Goal: Check status: Check status

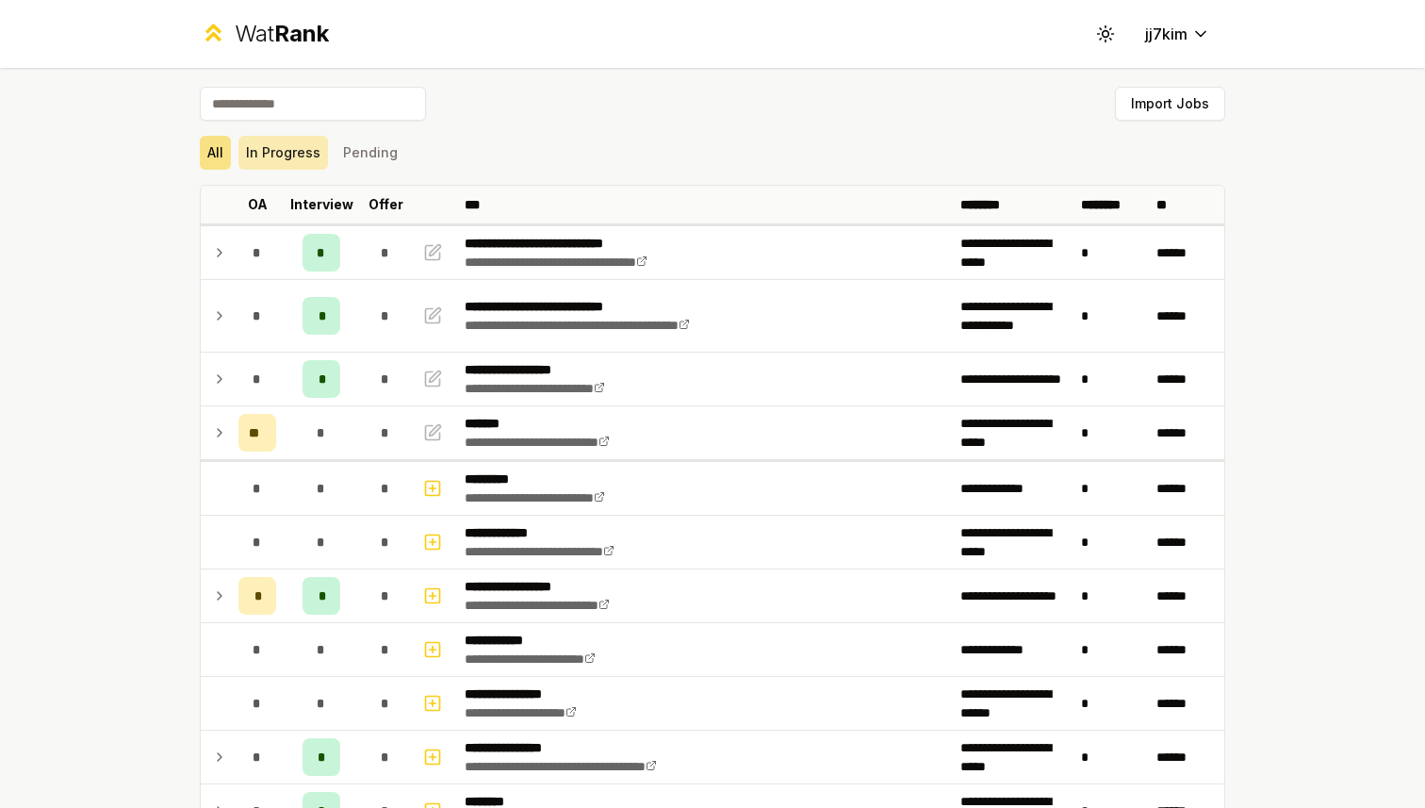
click at [272, 155] on button "In Progress" at bounding box center [283, 153] width 90 height 34
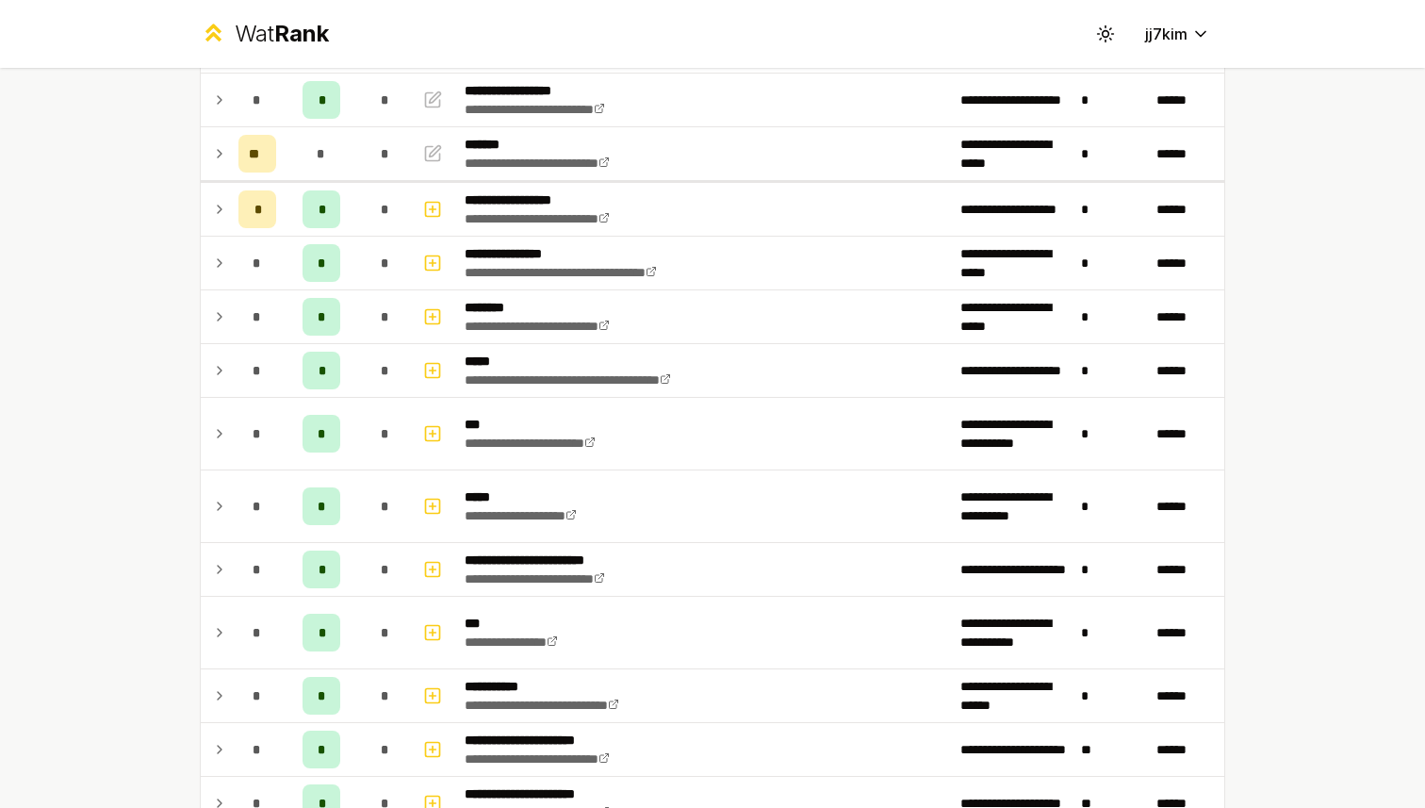
scroll to position [272, 0]
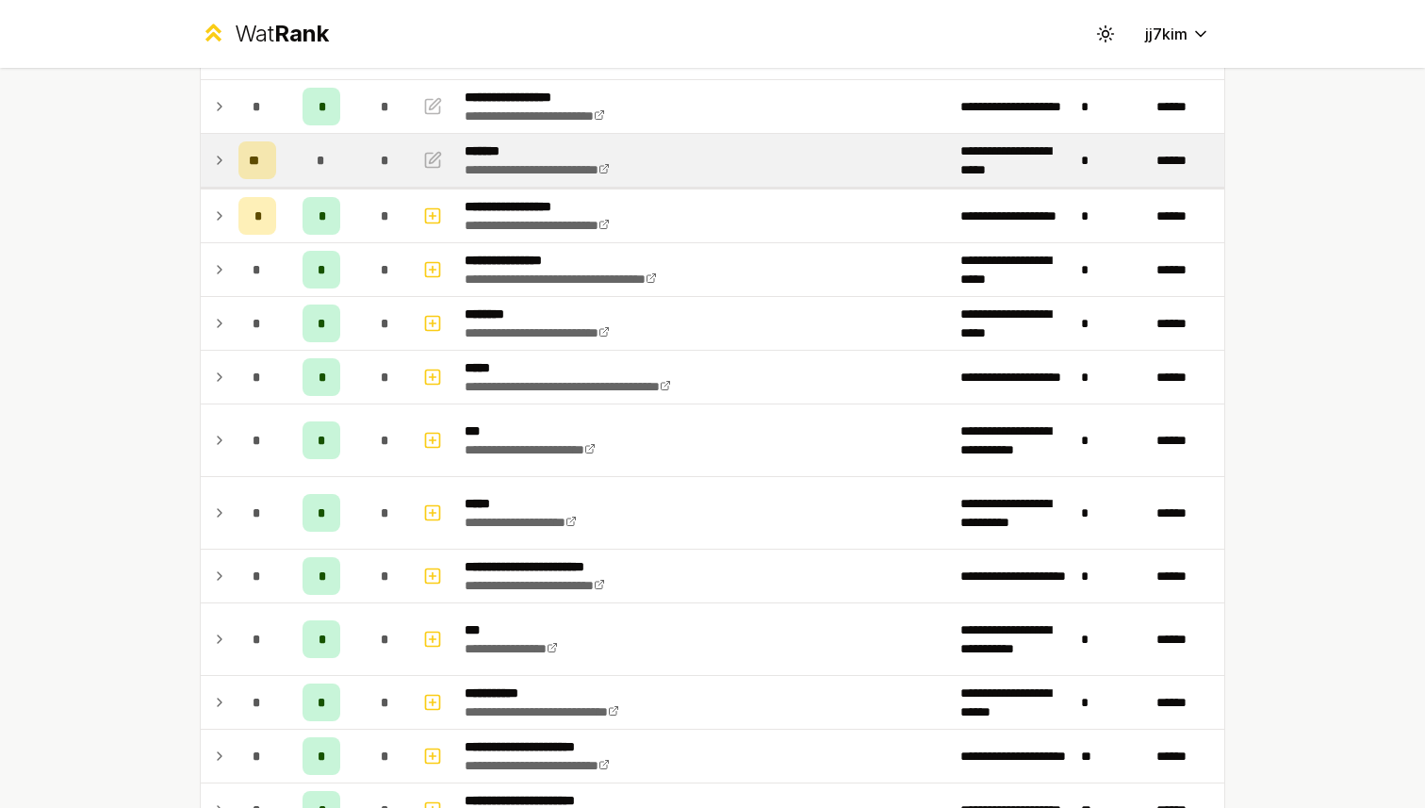
click at [217, 160] on icon at bounding box center [219, 160] width 15 height 23
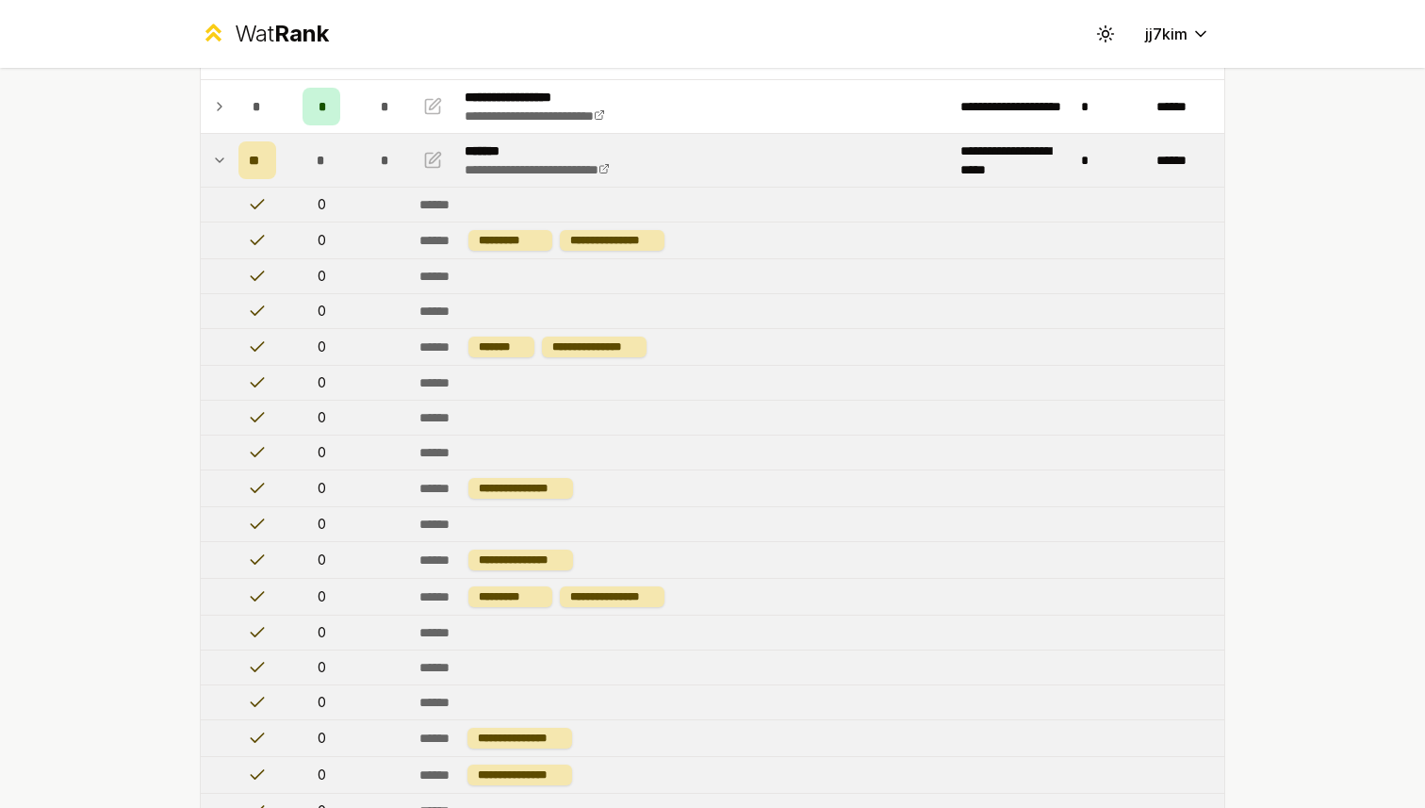
click at [217, 160] on icon at bounding box center [219, 160] width 15 height 23
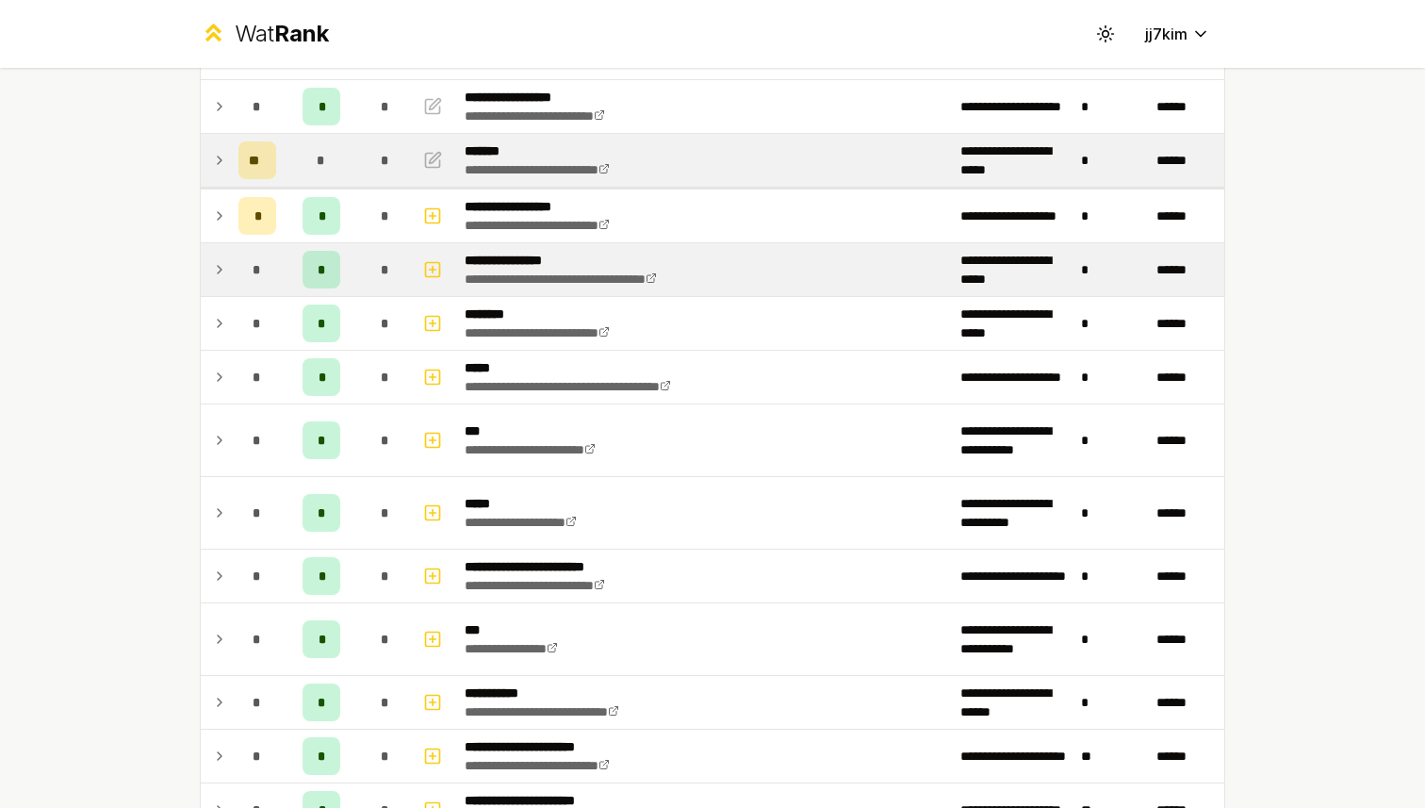
click at [215, 271] on icon at bounding box center [219, 269] width 15 height 23
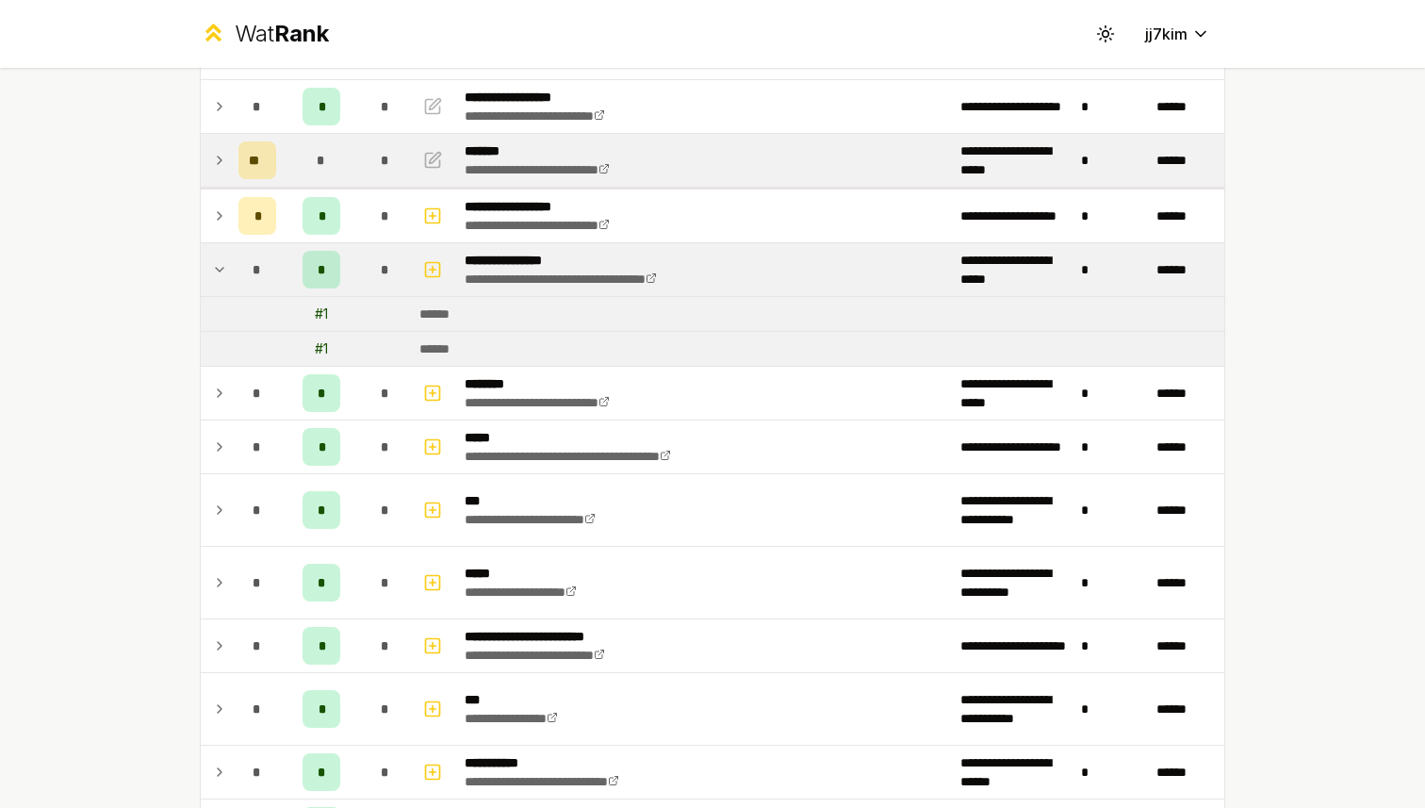
click at [218, 271] on icon at bounding box center [219, 269] width 15 height 23
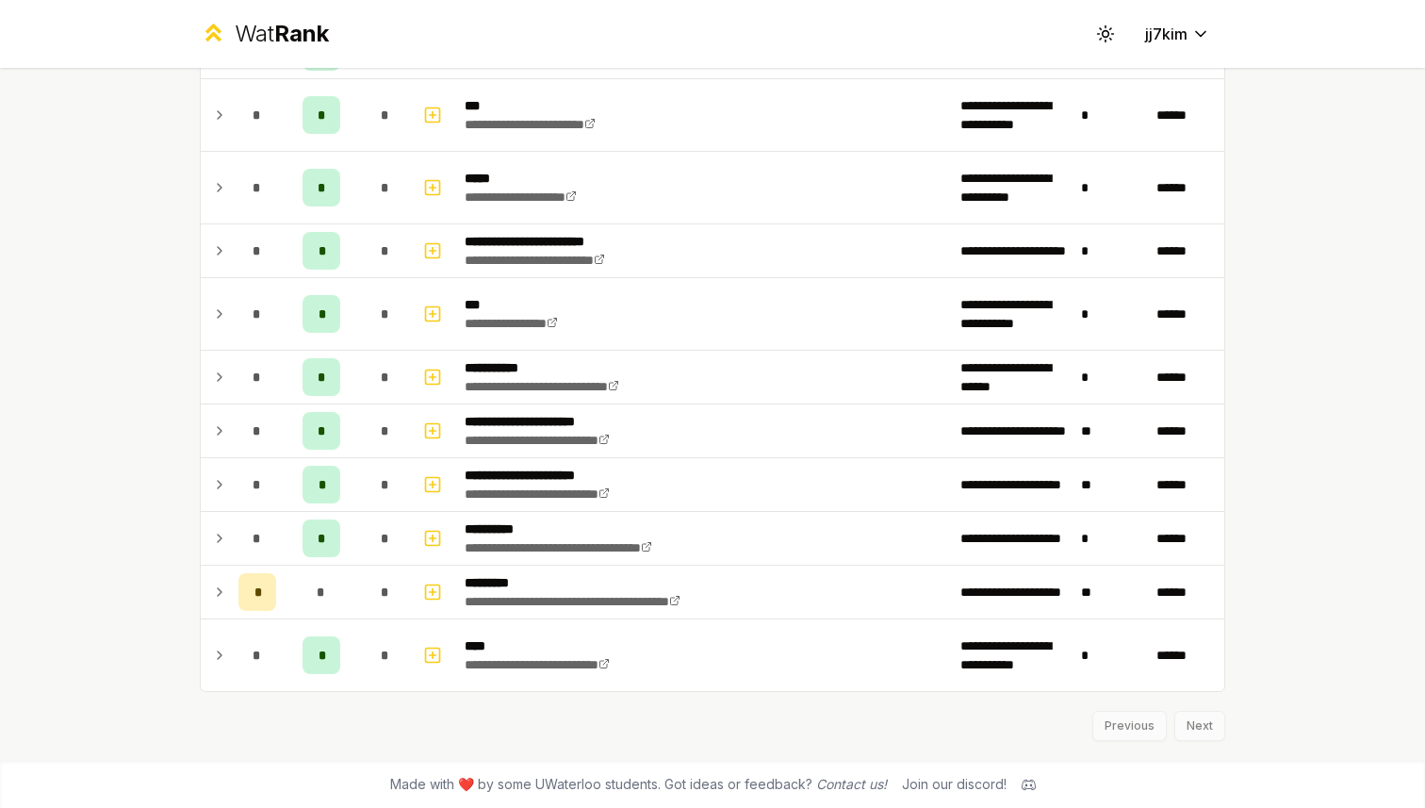
scroll to position [599, 0]
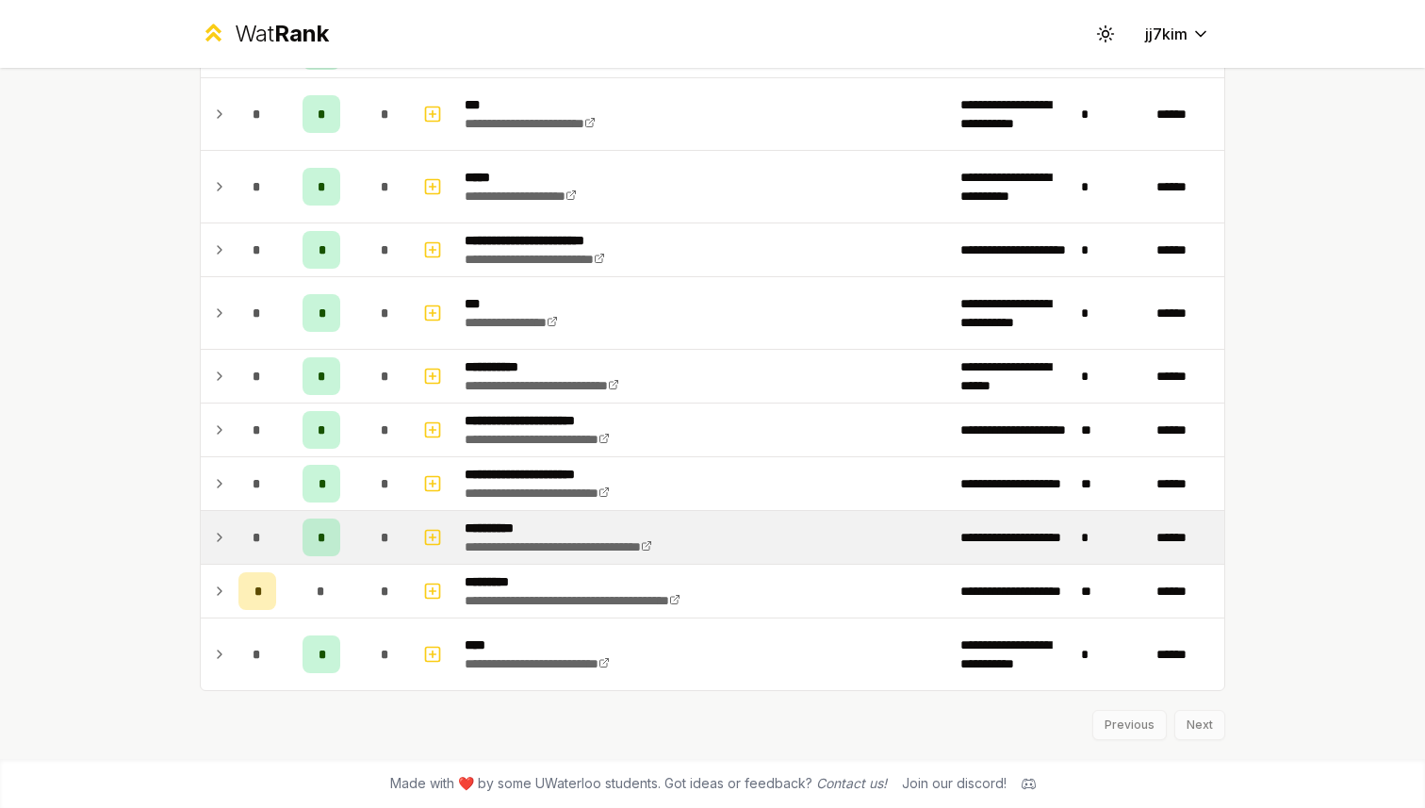
click at [221, 536] on icon at bounding box center [220, 538] width 4 height 8
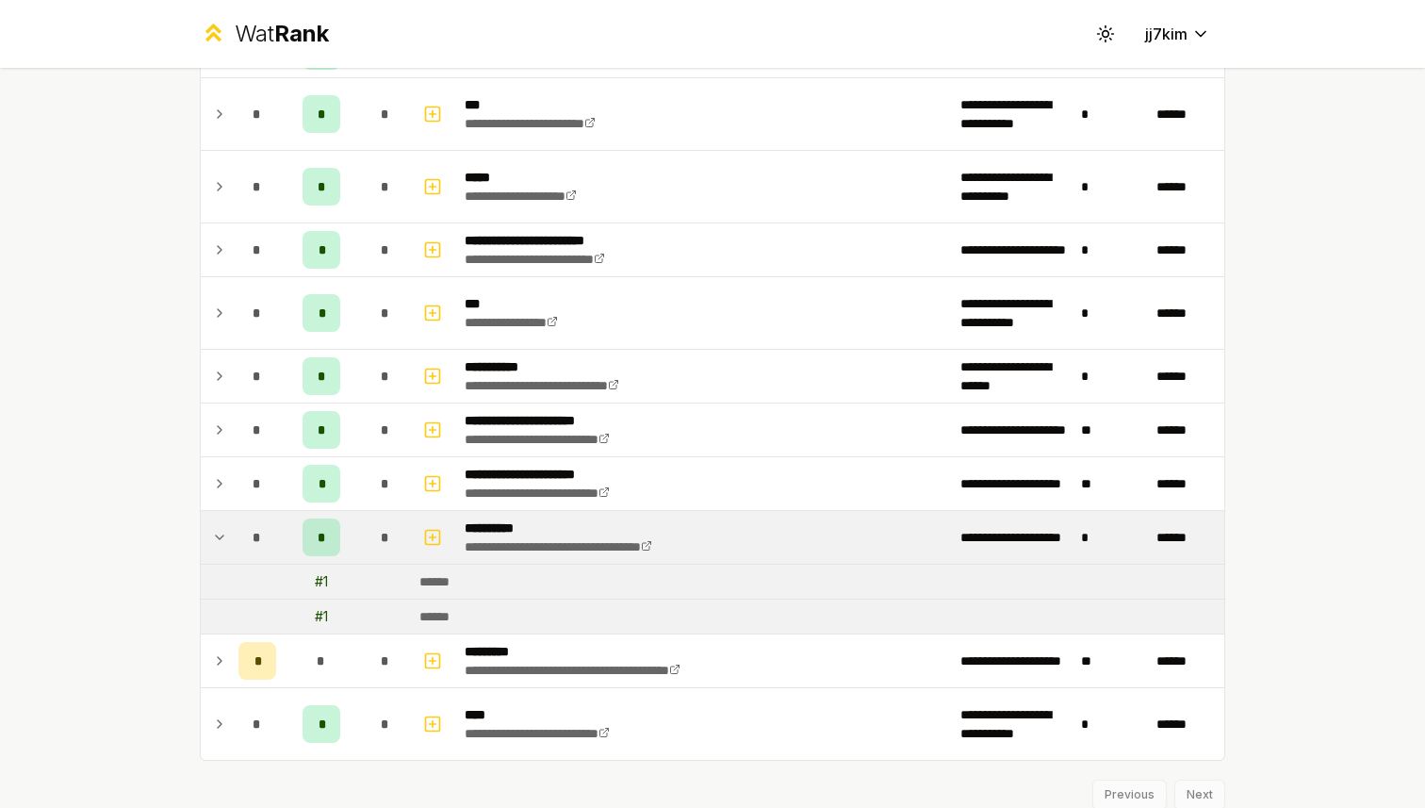
click at [220, 537] on icon at bounding box center [220, 537] width 8 height 4
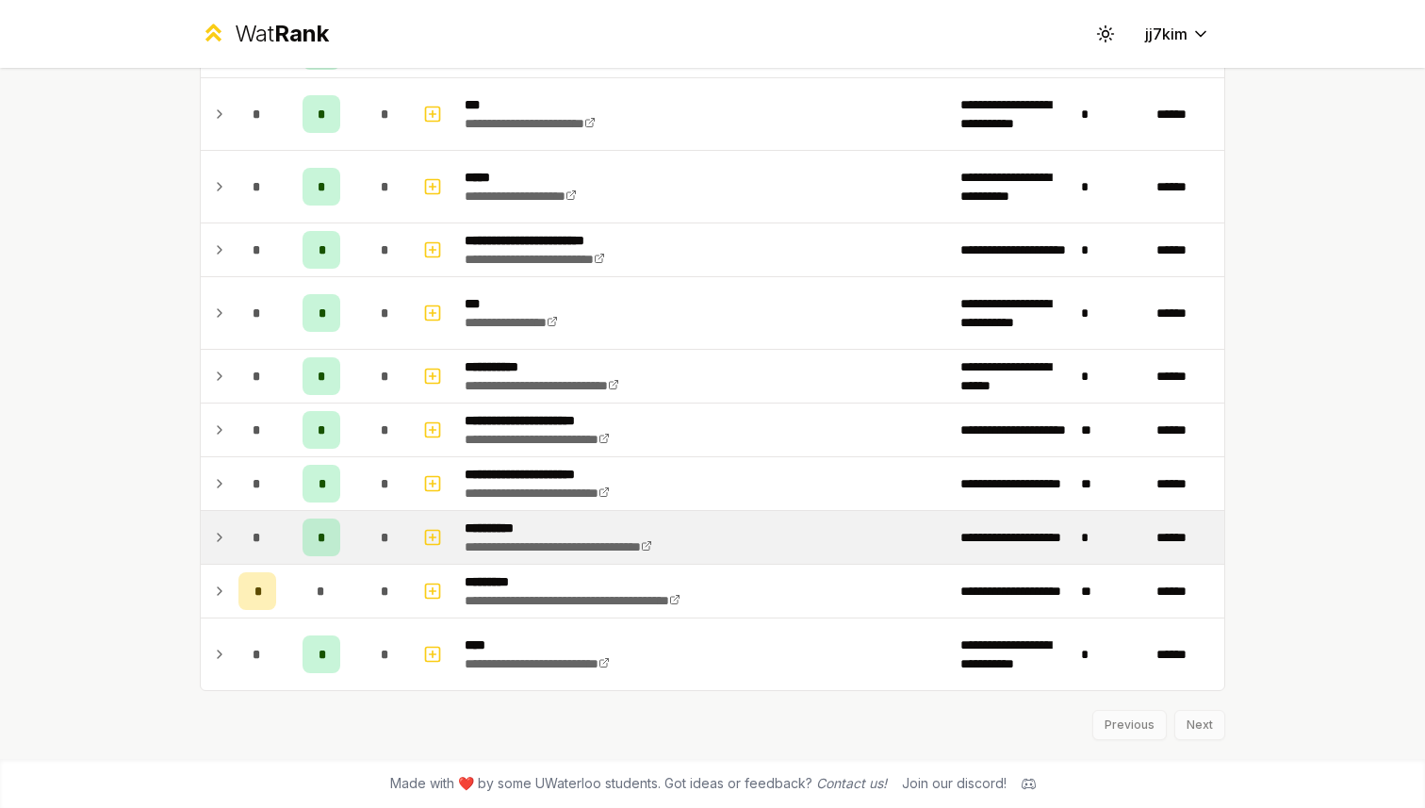
click at [212, 536] on icon at bounding box center [219, 537] width 15 height 23
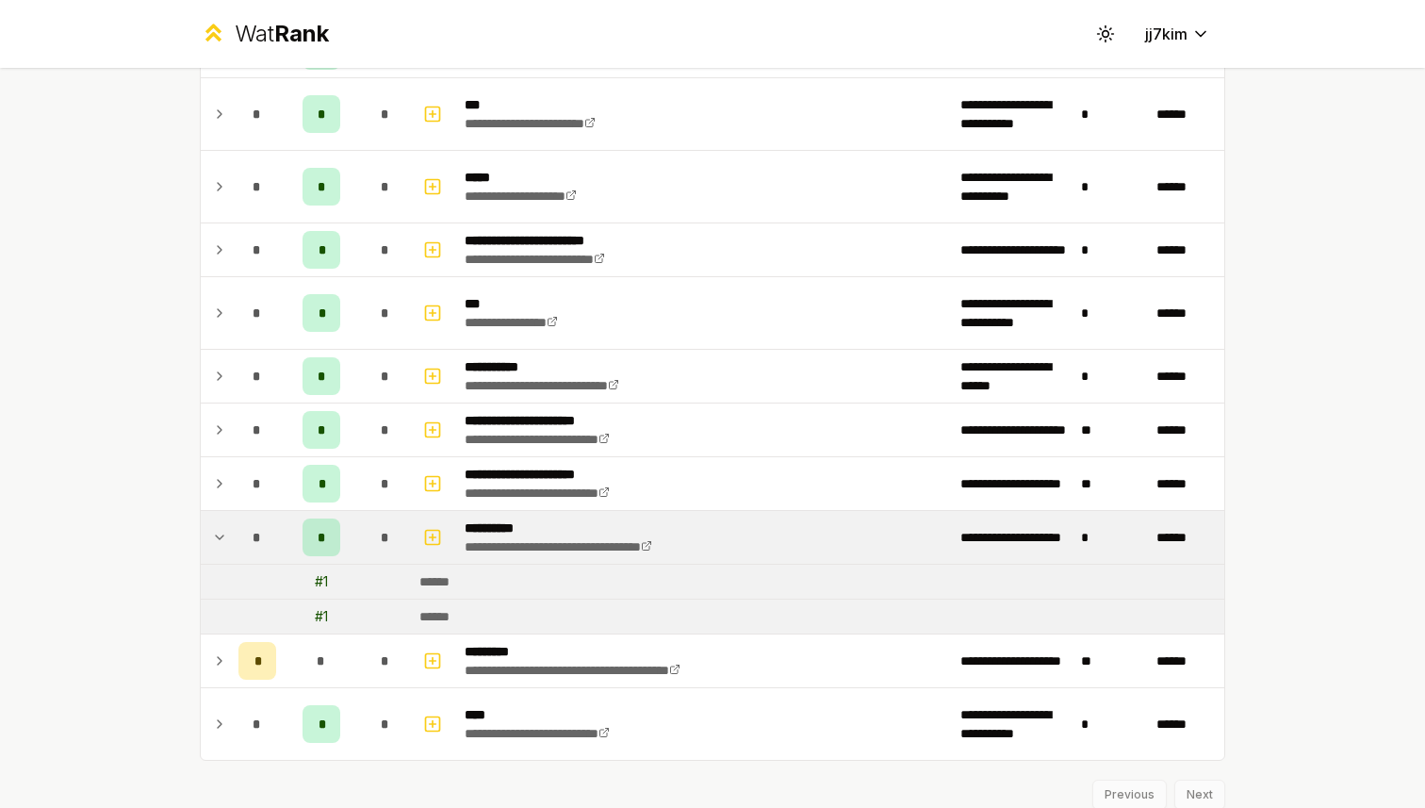
click at [219, 535] on icon at bounding box center [219, 537] width 15 height 23
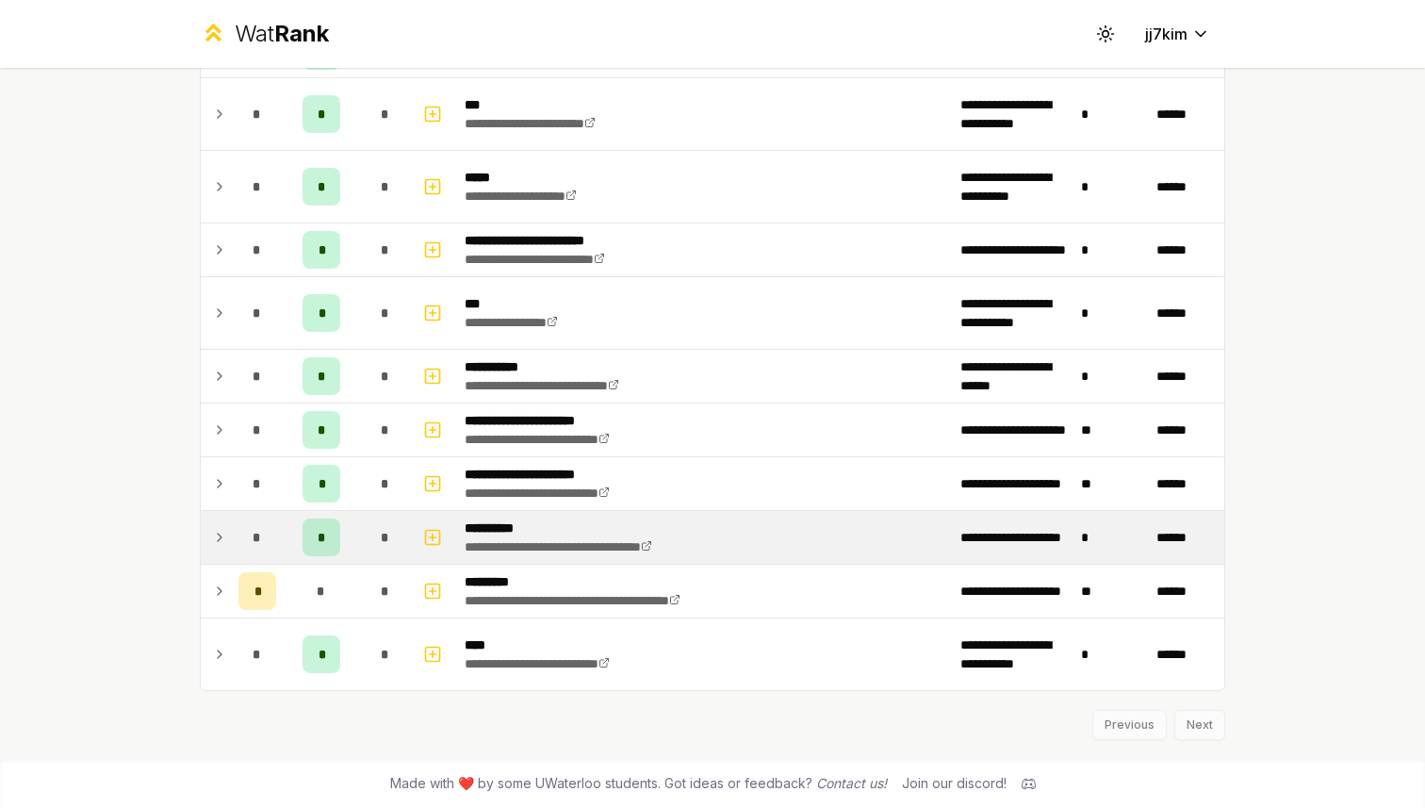
click at [218, 538] on icon at bounding box center [219, 537] width 15 height 23
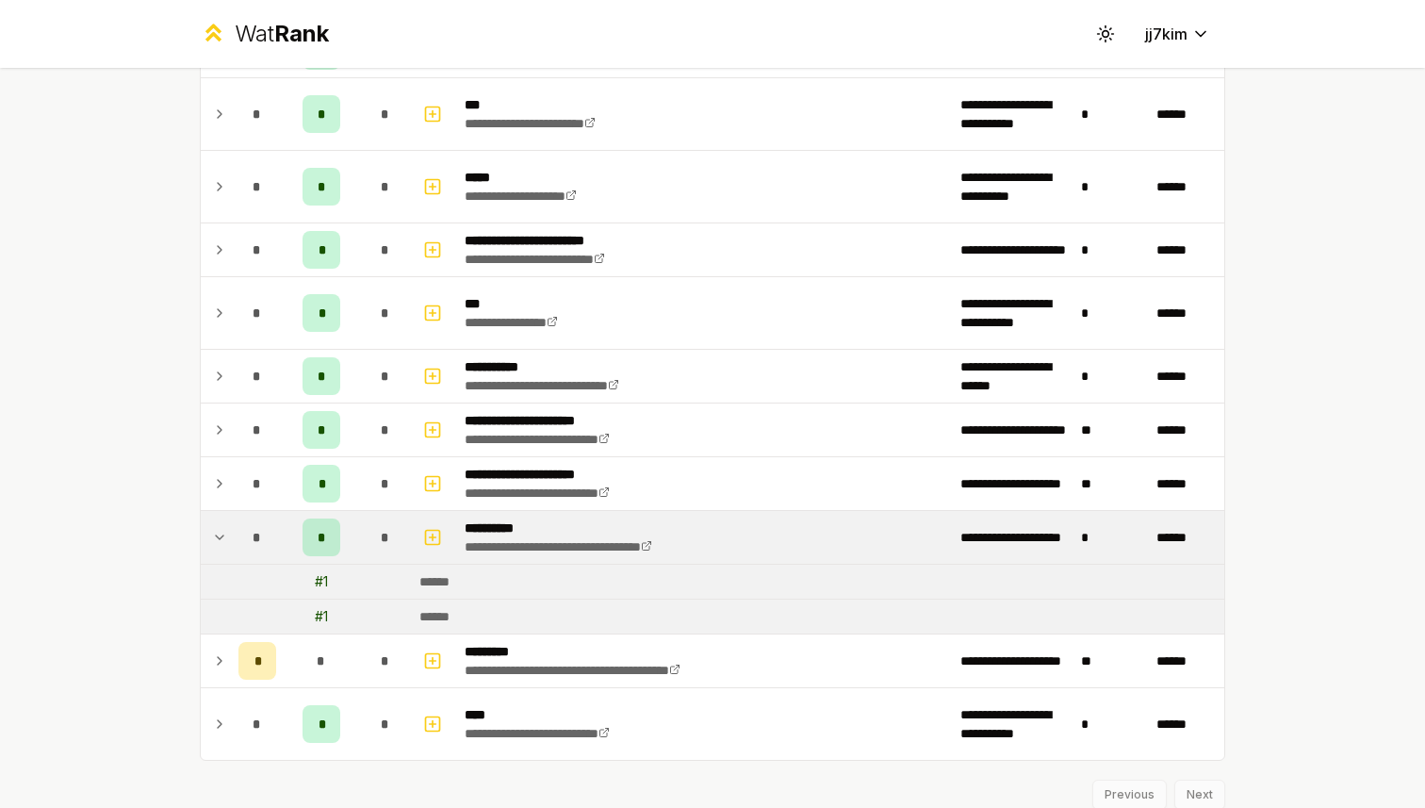
click at [218, 538] on icon at bounding box center [219, 537] width 15 height 23
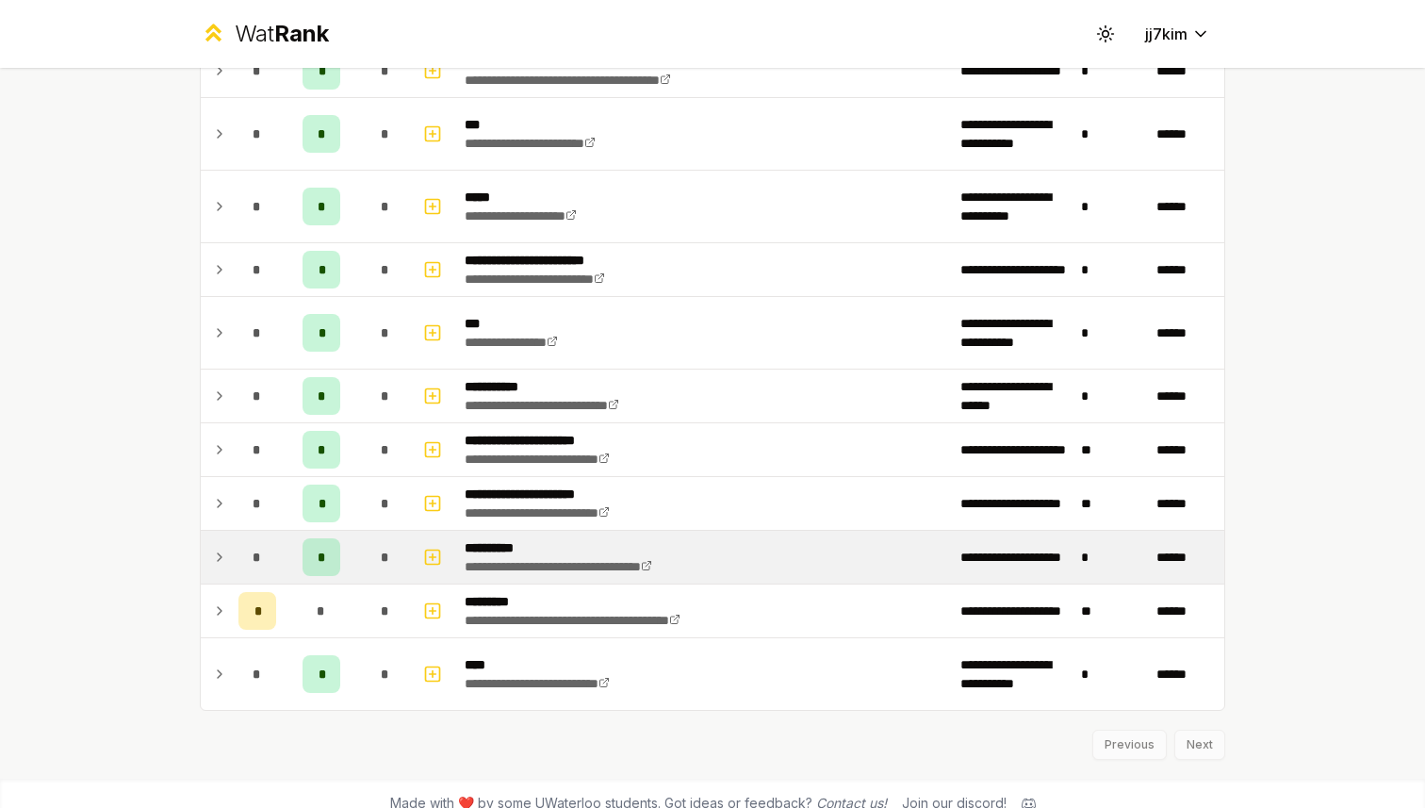
scroll to position [87, 0]
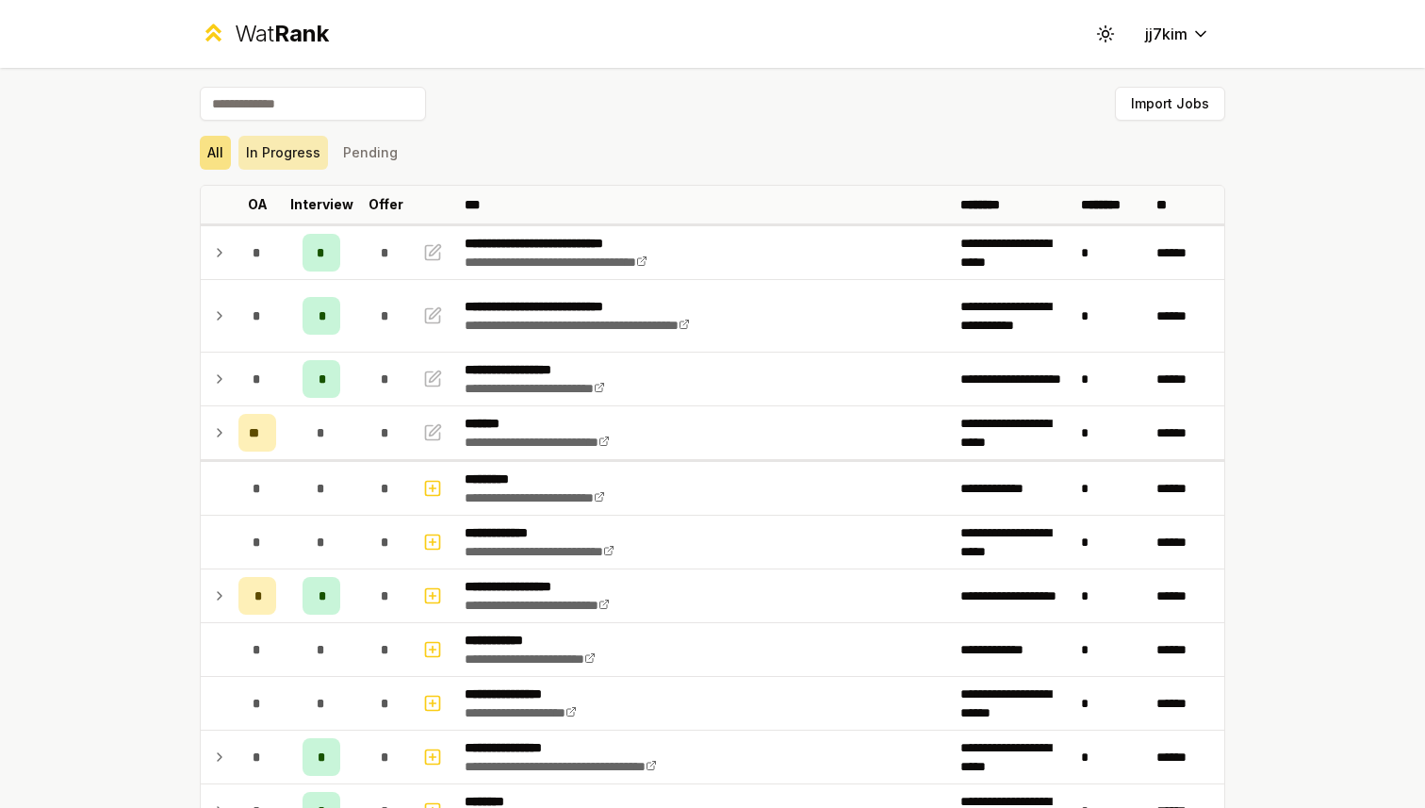
click at [280, 151] on button "In Progress" at bounding box center [283, 153] width 90 height 34
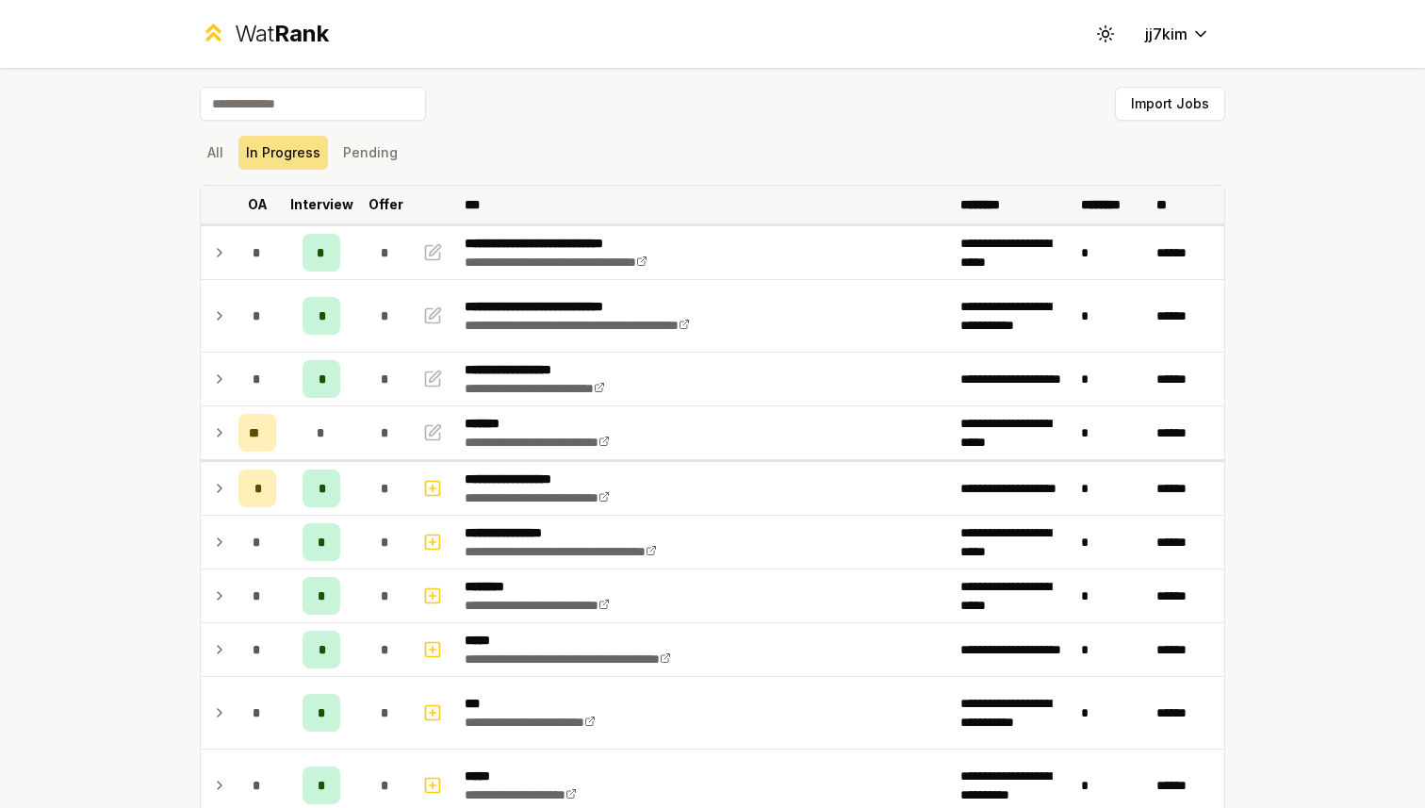
click at [318, 202] on p "Interview" at bounding box center [321, 204] width 63 height 19
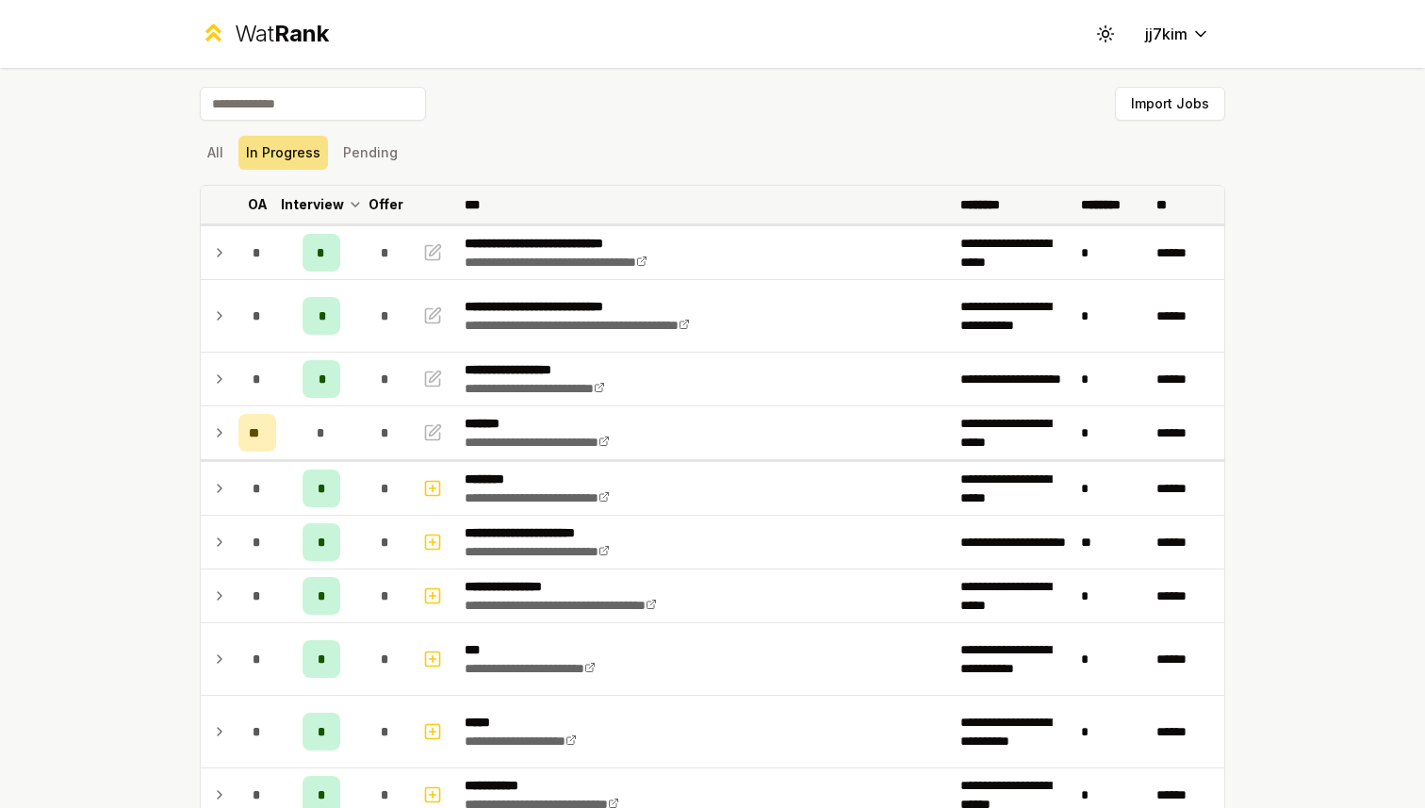
click at [332, 204] on p "Interview" at bounding box center [312, 204] width 63 height 19
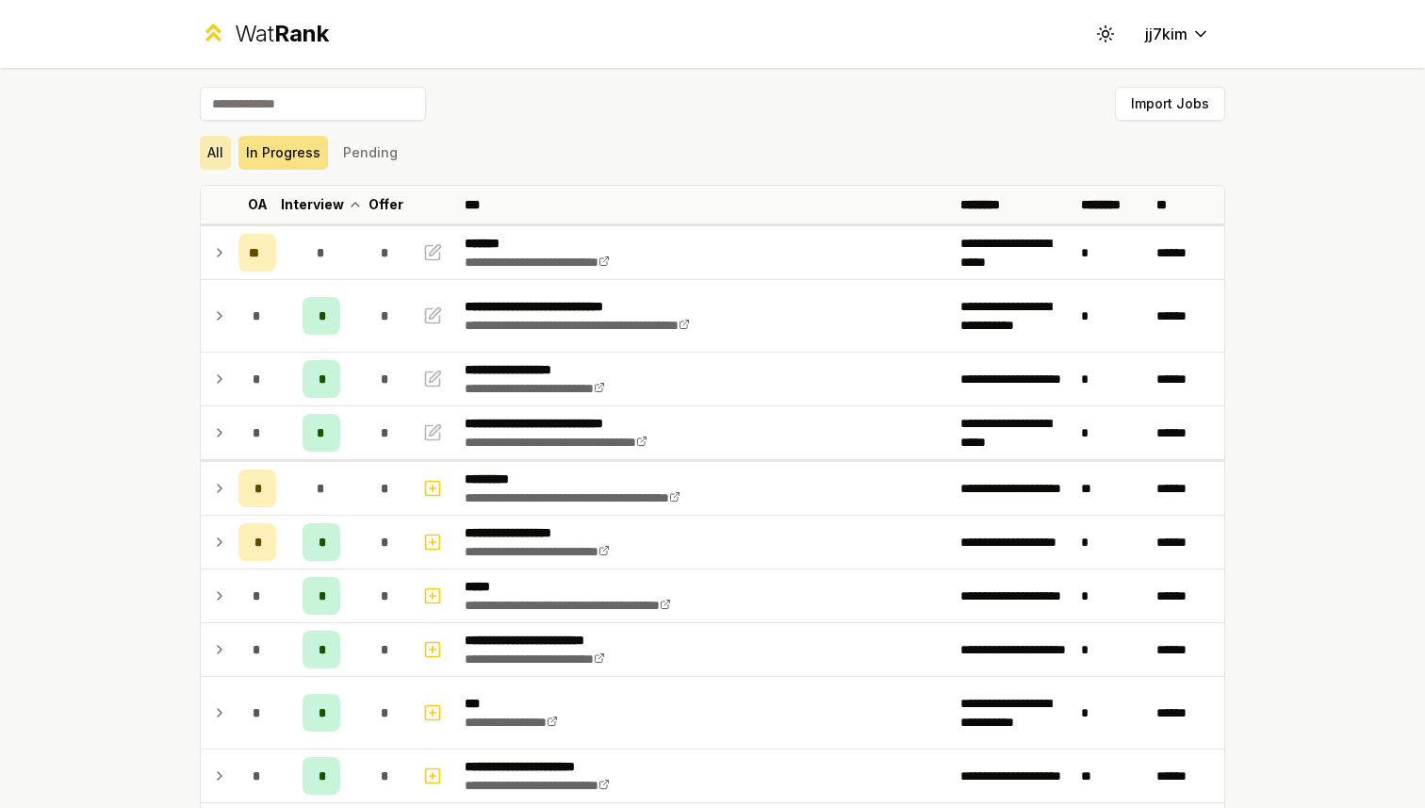
click at [218, 148] on button "All" at bounding box center [215, 153] width 31 height 34
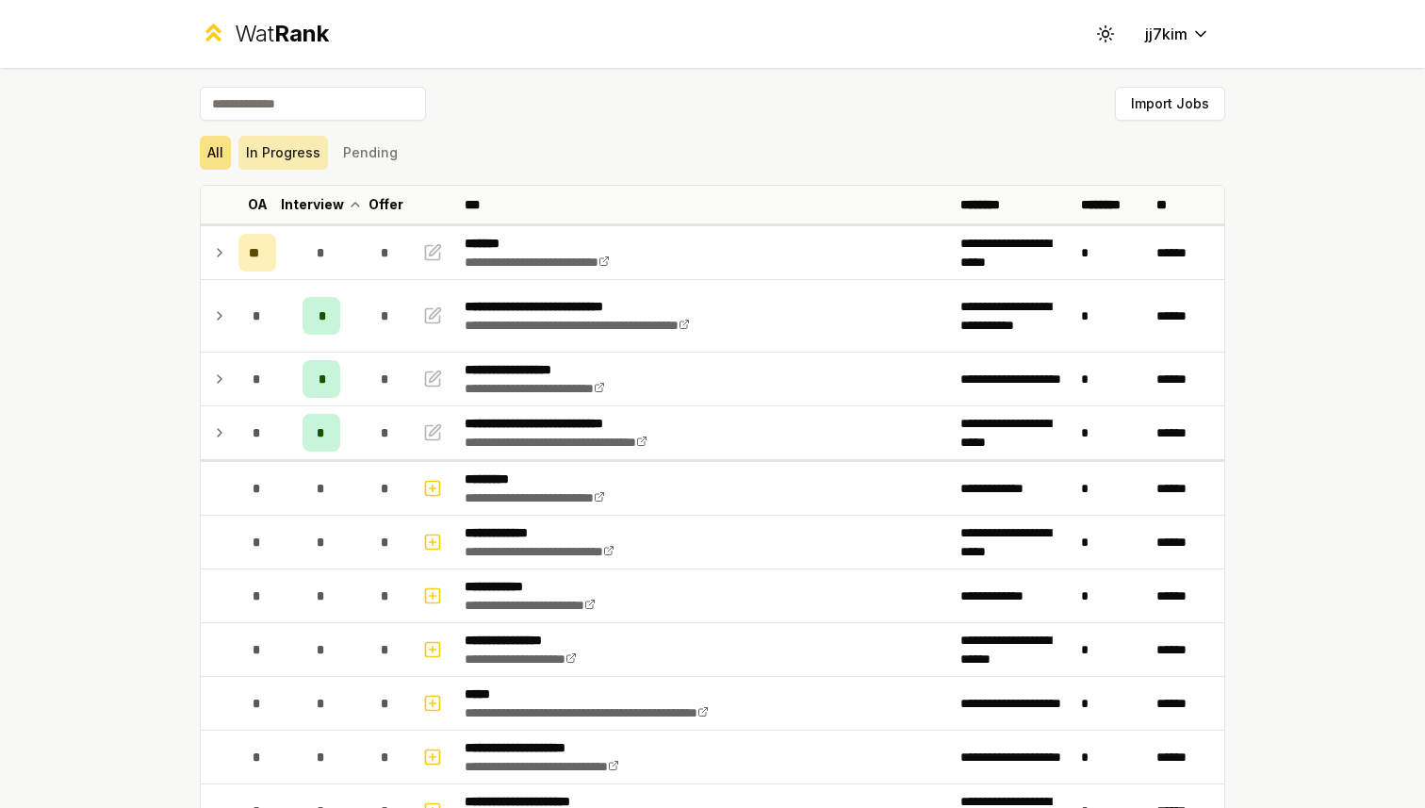
click at [273, 148] on button "In Progress" at bounding box center [283, 153] width 90 height 34
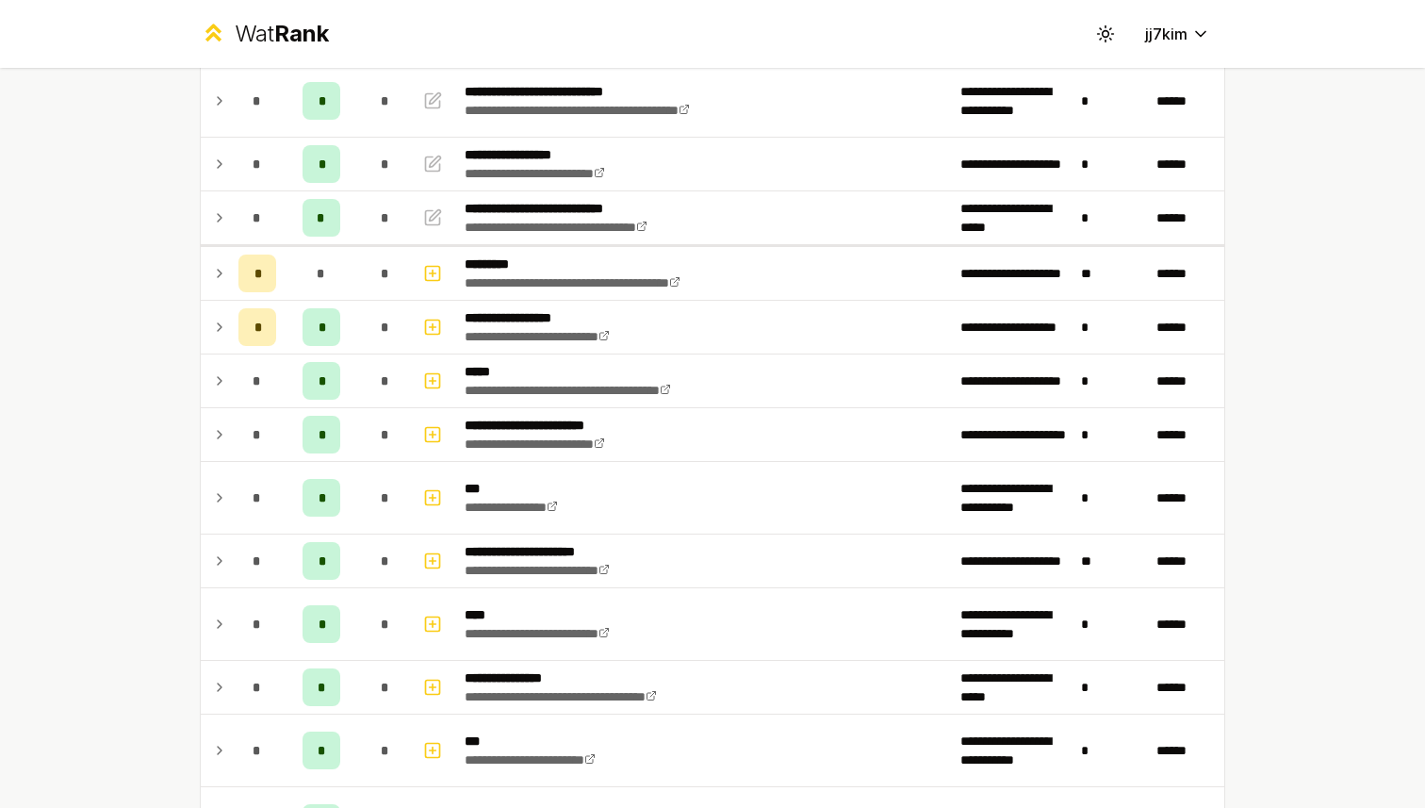
scroll to position [213, 0]
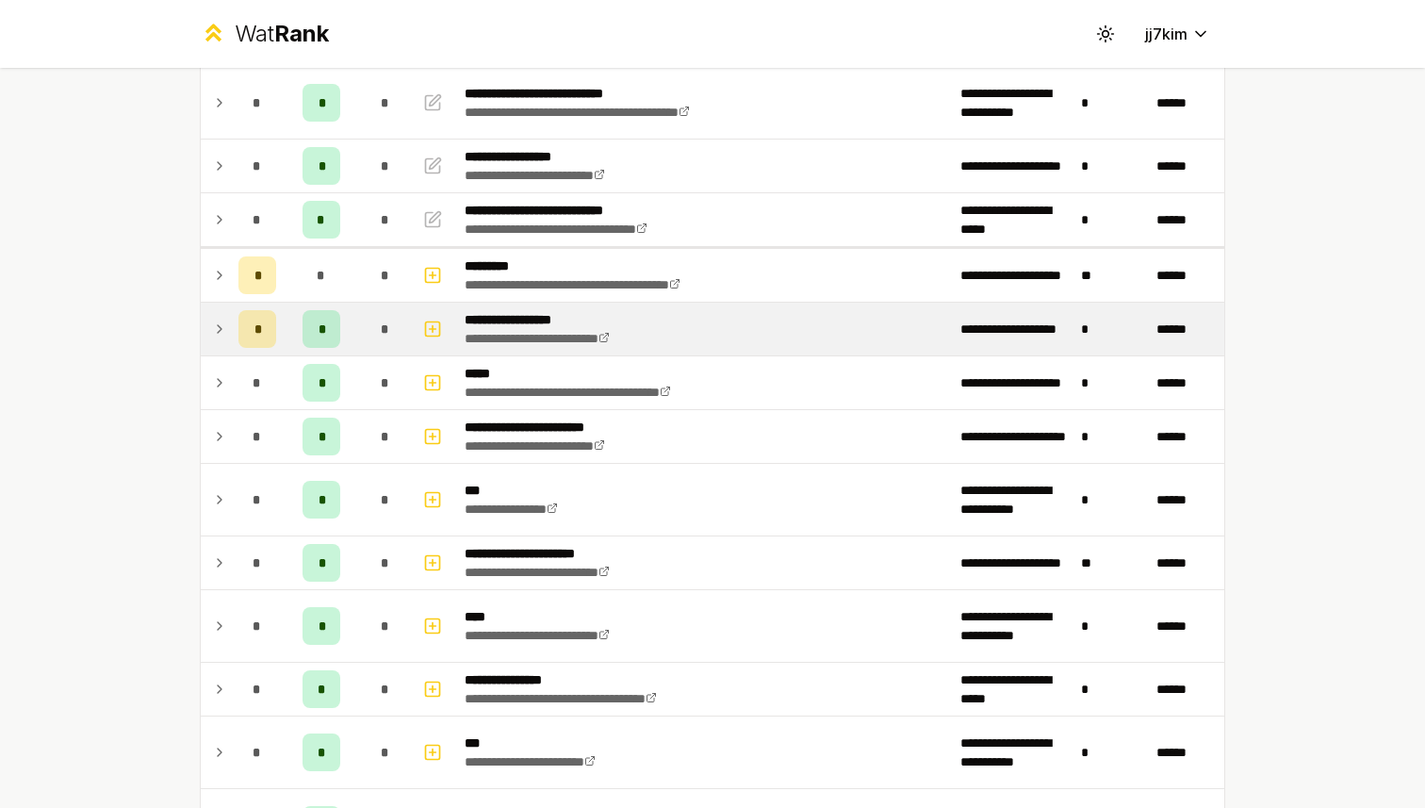
click at [217, 328] on icon at bounding box center [219, 329] width 15 height 23
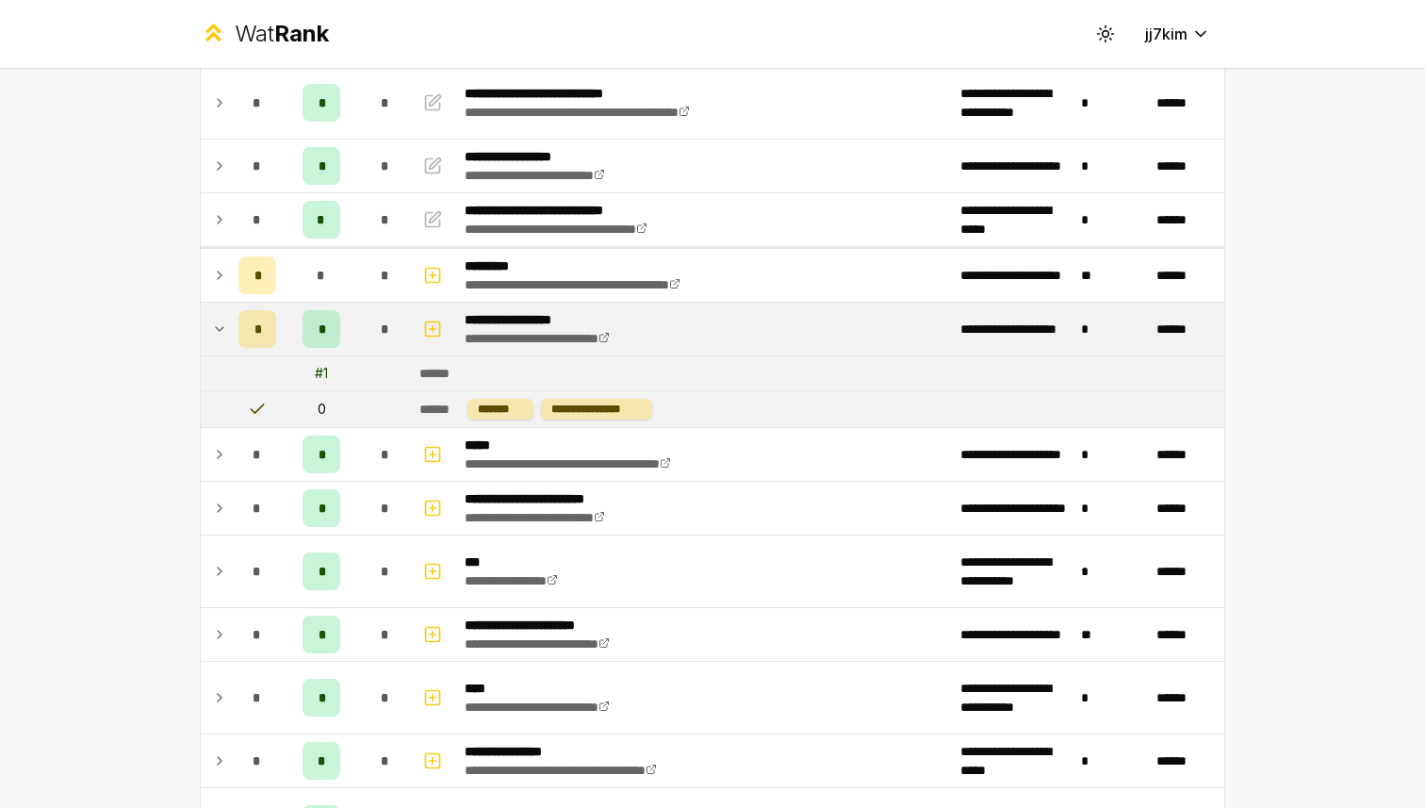
click at [217, 328] on icon at bounding box center [220, 329] width 8 height 4
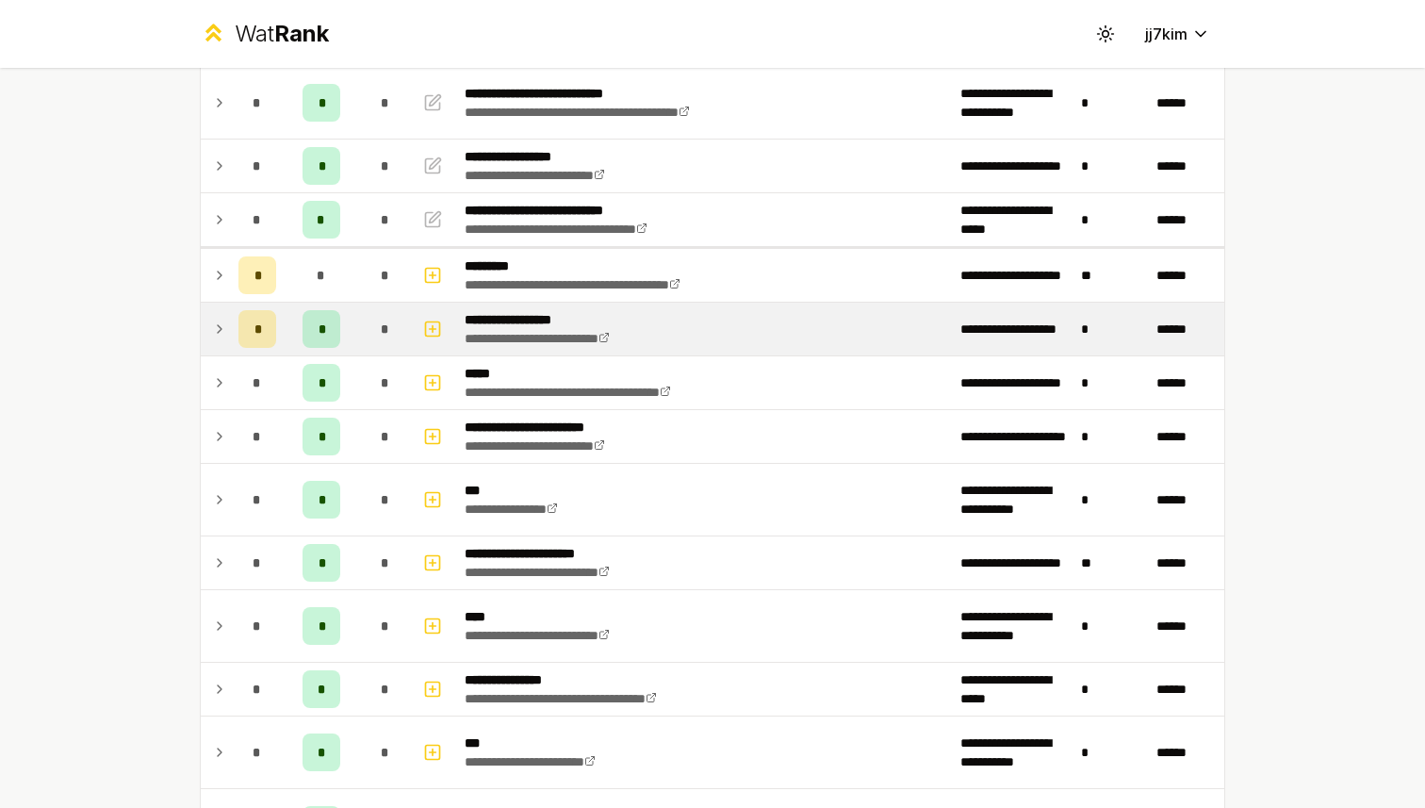
click at [217, 328] on icon at bounding box center [219, 329] width 15 height 23
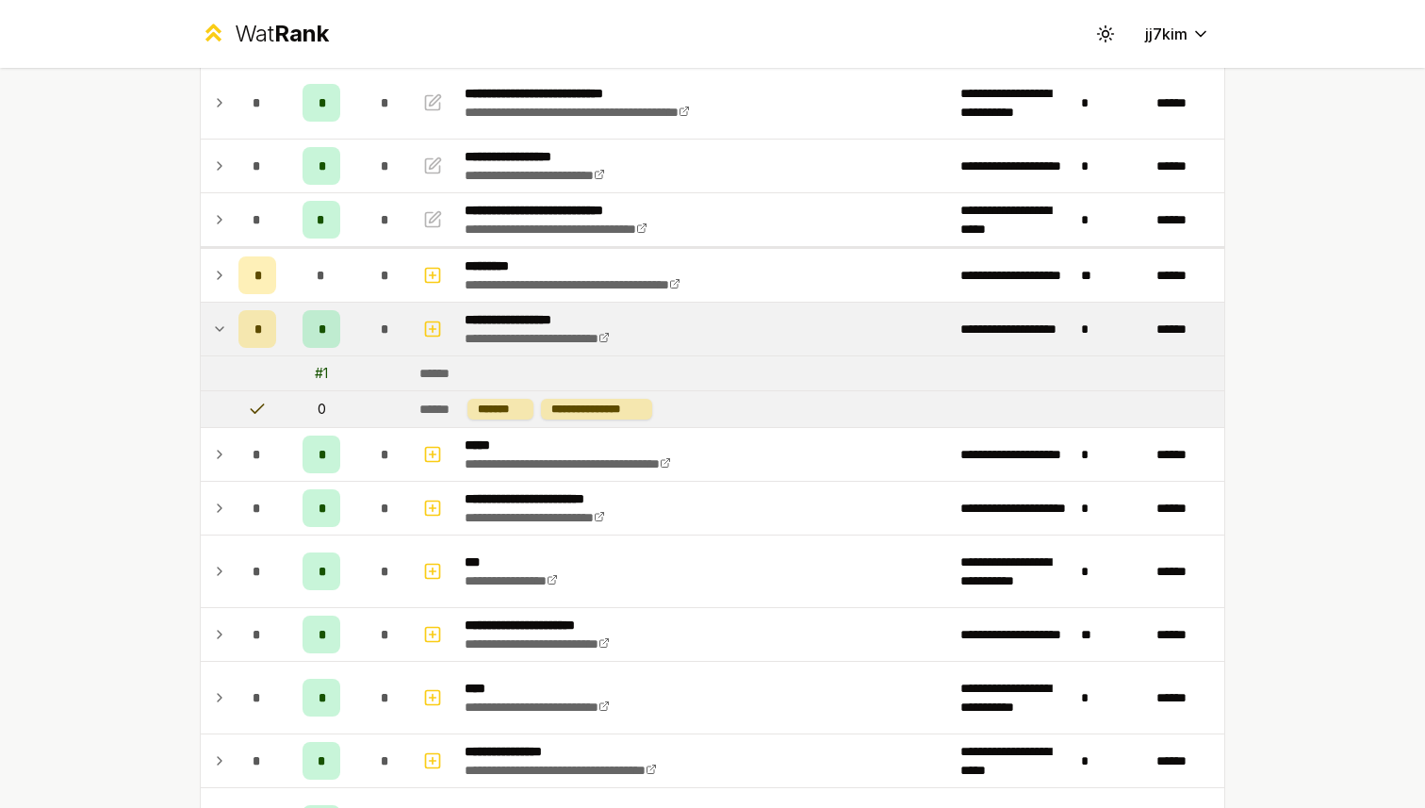
click at [217, 328] on icon at bounding box center [220, 329] width 8 height 4
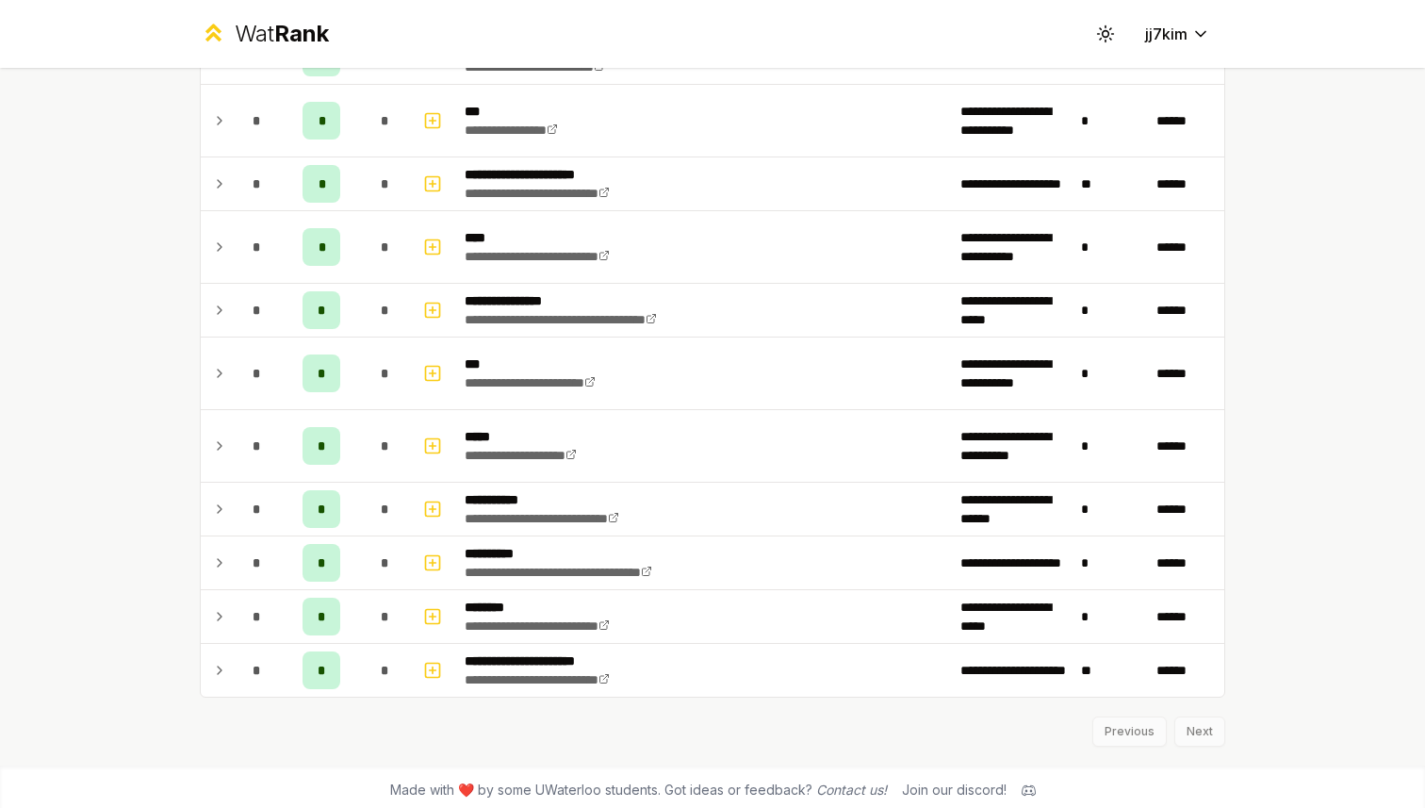
scroll to position [599, 0]
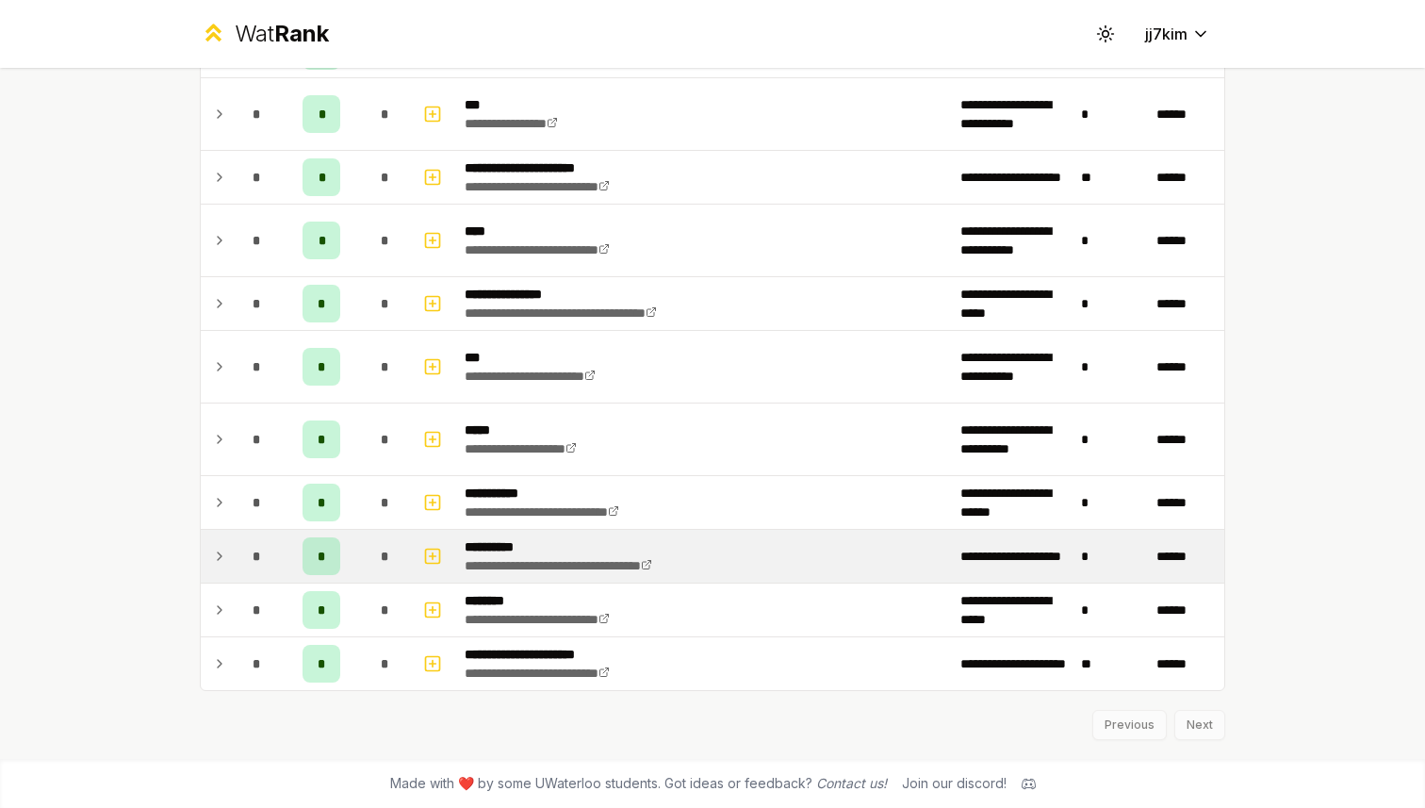
click at [220, 556] on icon at bounding box center [219, 556] width 15 height 23
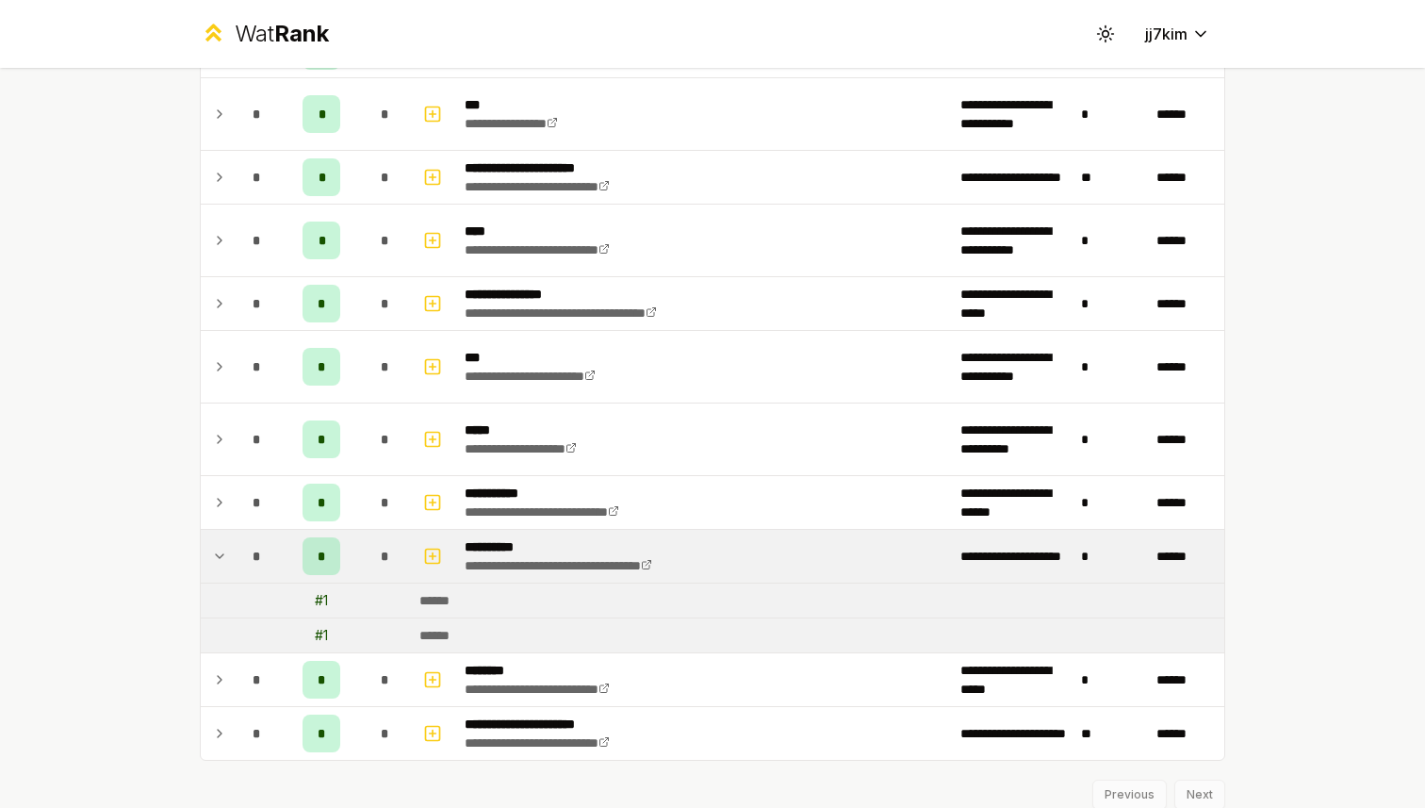
click at [219, 556] on icon at bounding box center [219, 556] width 15 height 23
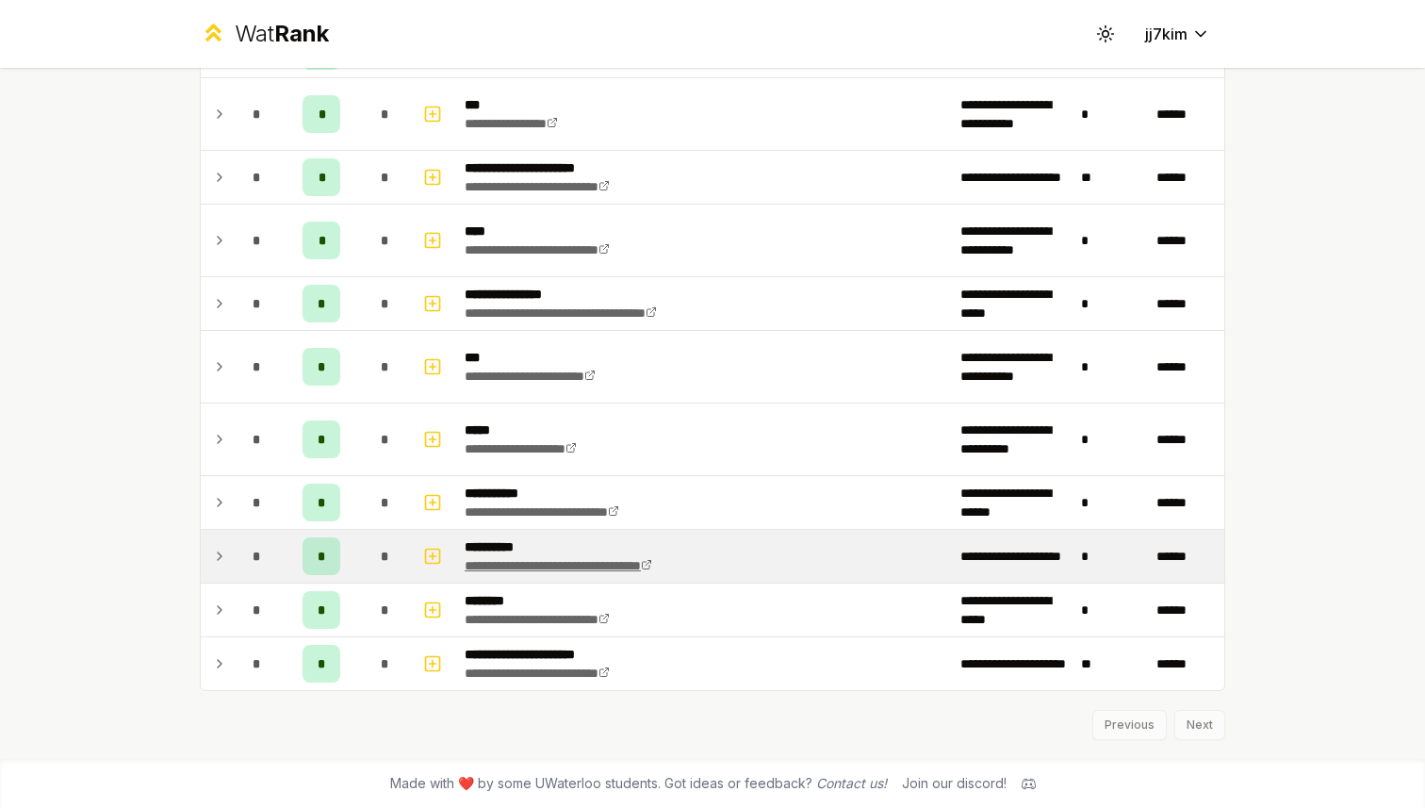
click at [555, 564] on link "**********" at bounding box center [559, 565] width 188 height 13
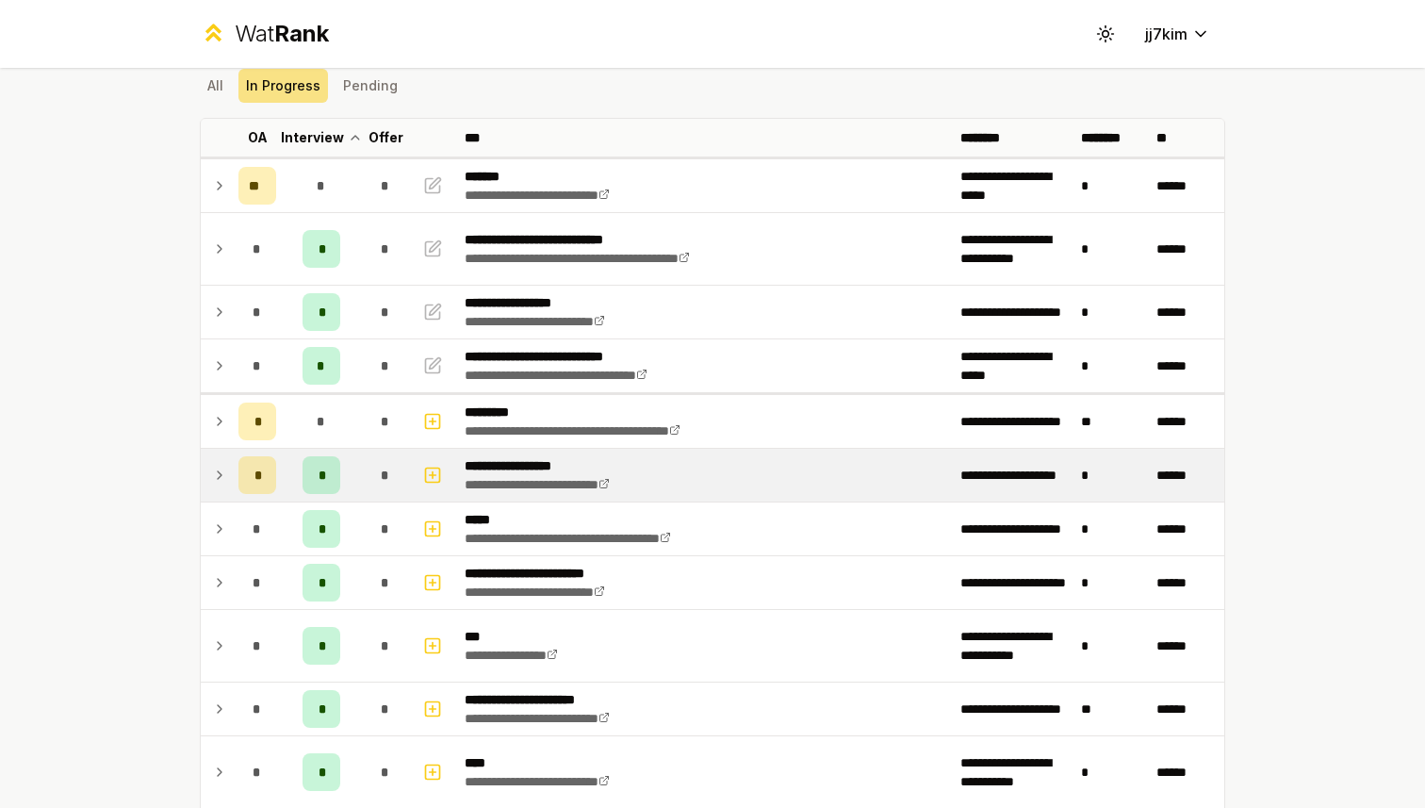
scroll to position [0, 0]
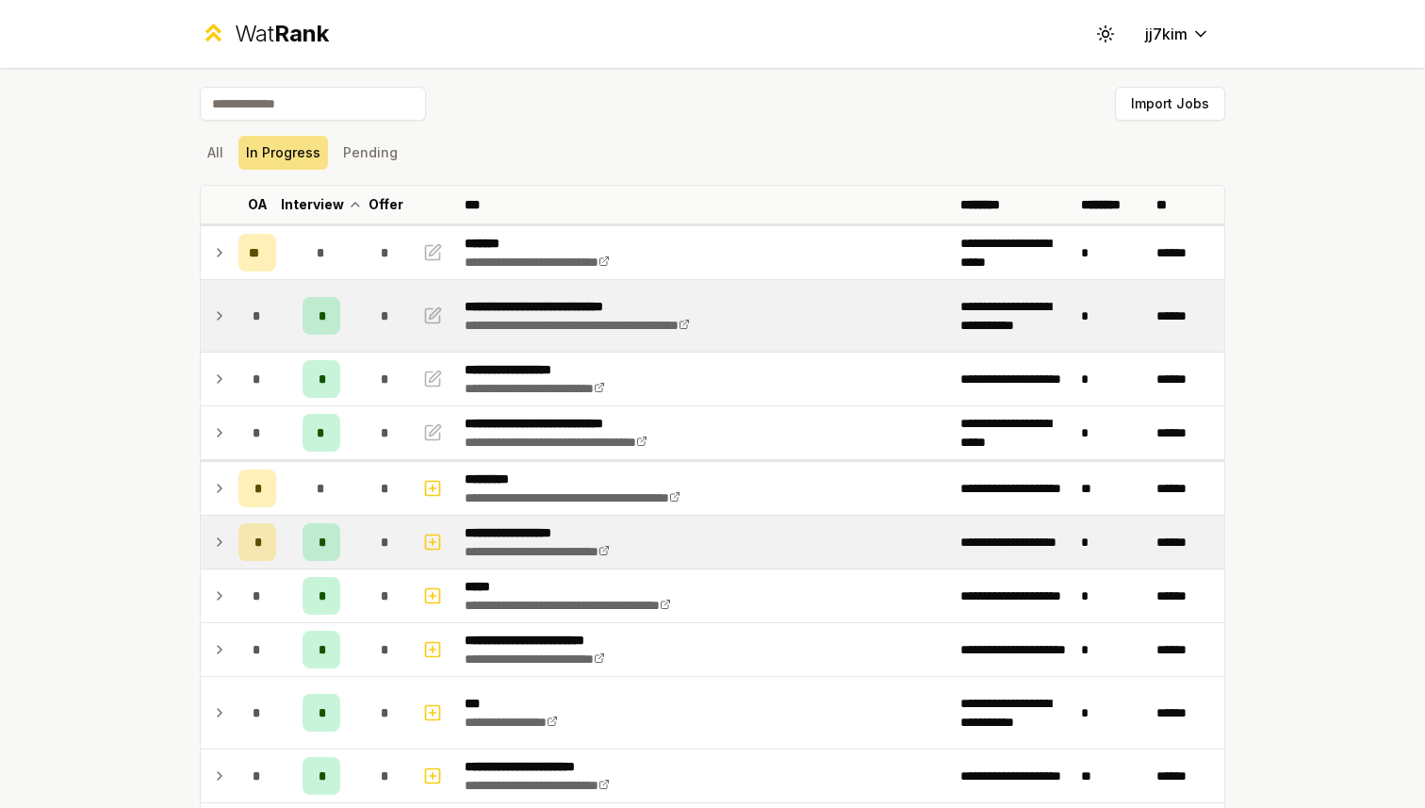
click at [222, 320] on icon at bounding box center [219, 315] width 15 height 23
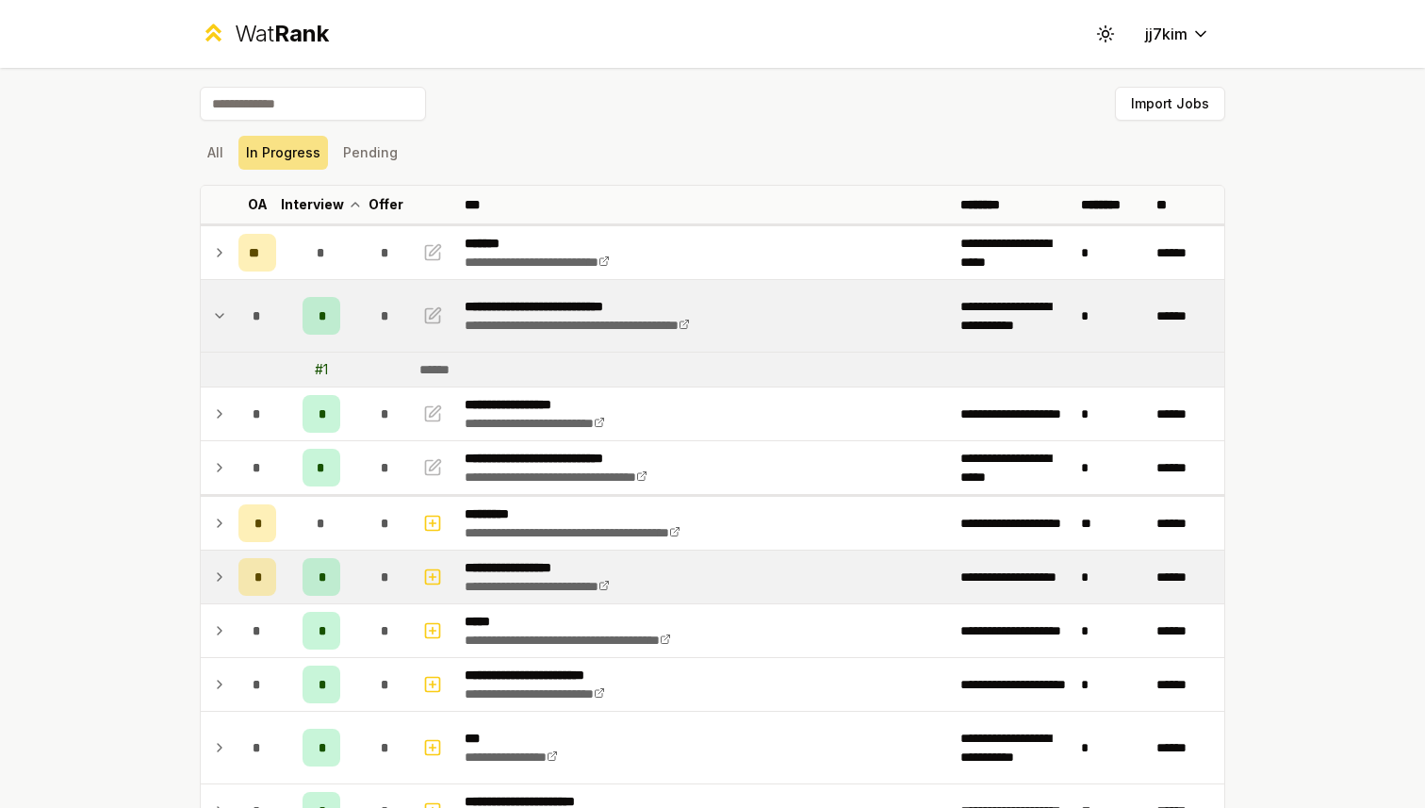
click at [222, 320] on icon at bounding box center [219, 315] width 15 height 23
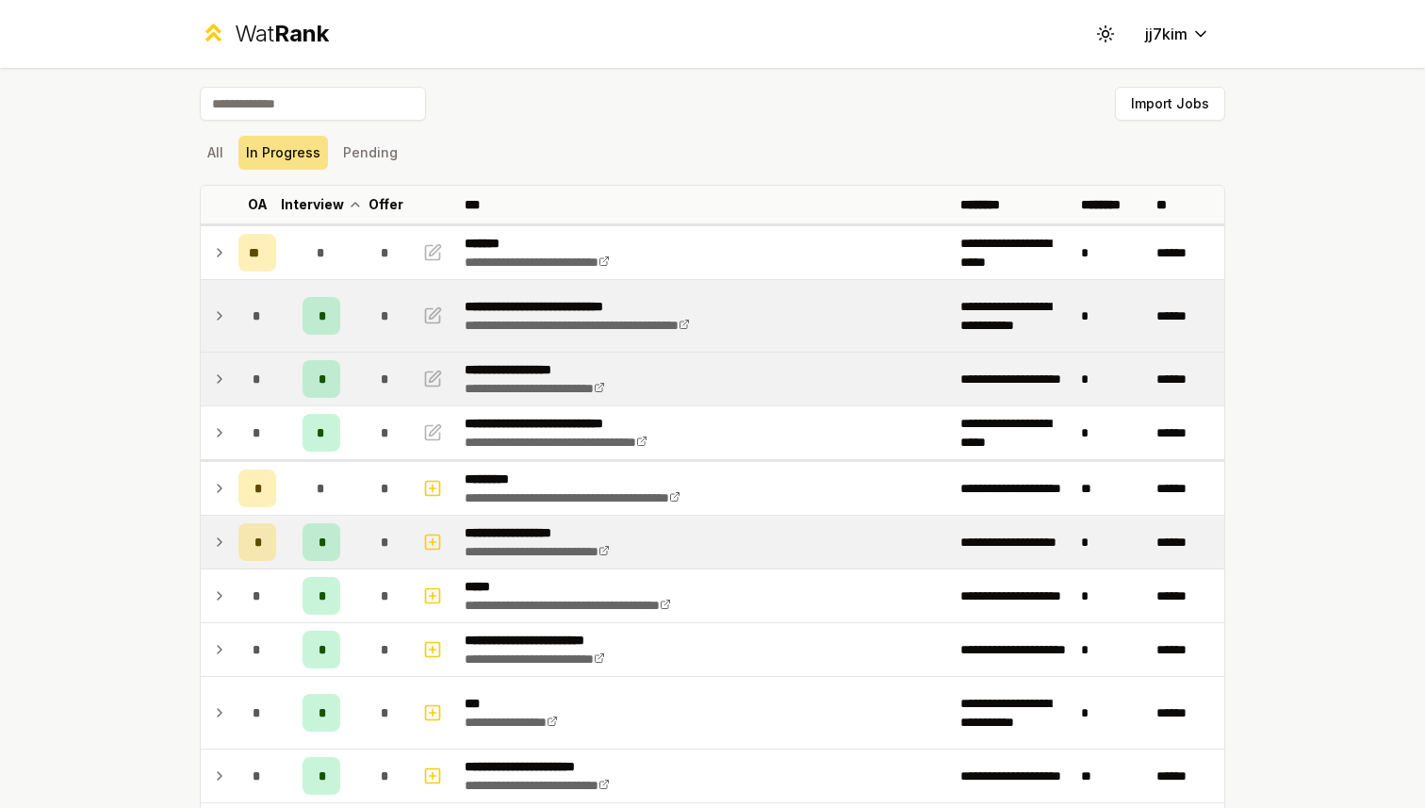
click at [218, 376] on icon at bounding box center [219, 379] width 15 height 23
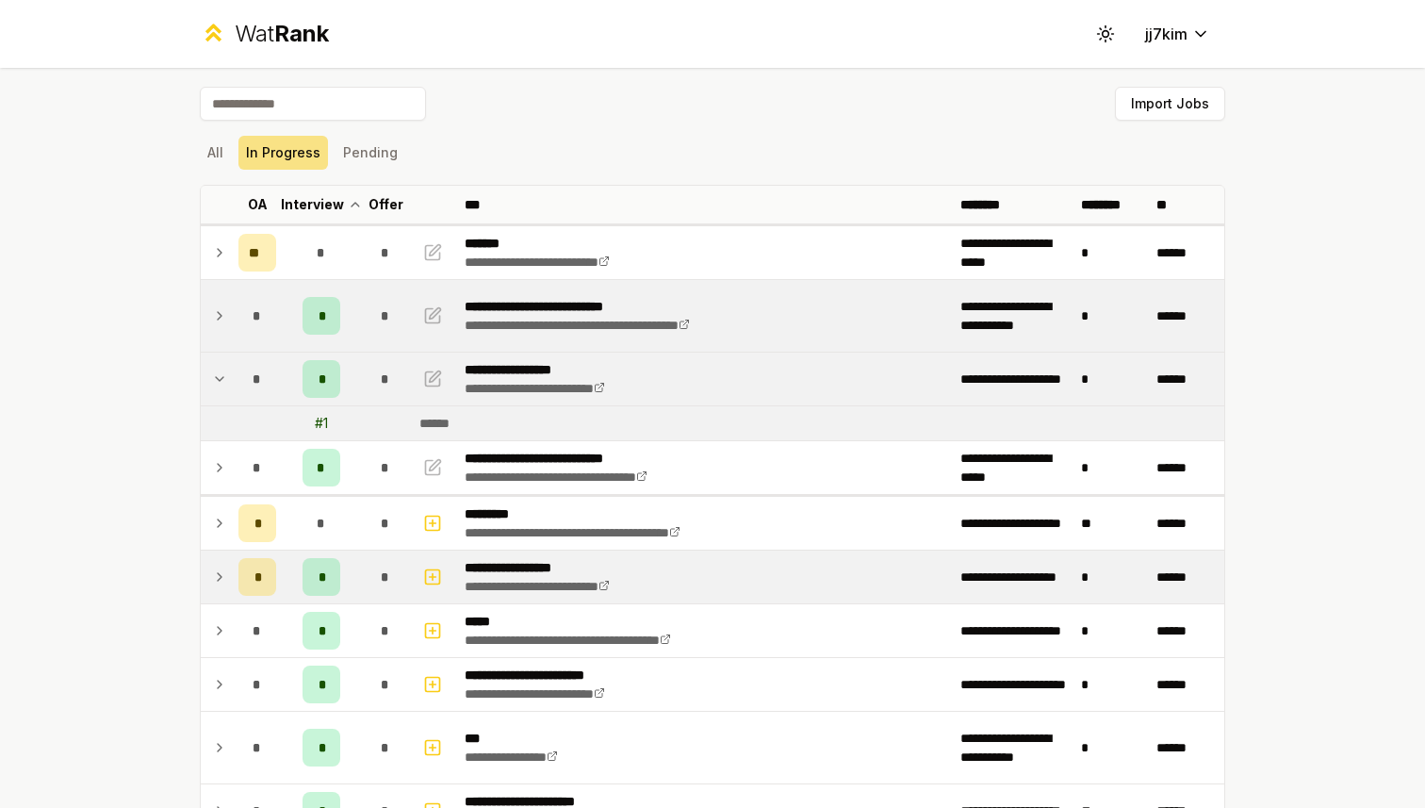
click at [218, 376] on icon at bounding box center [219, 379] width 15 height 23
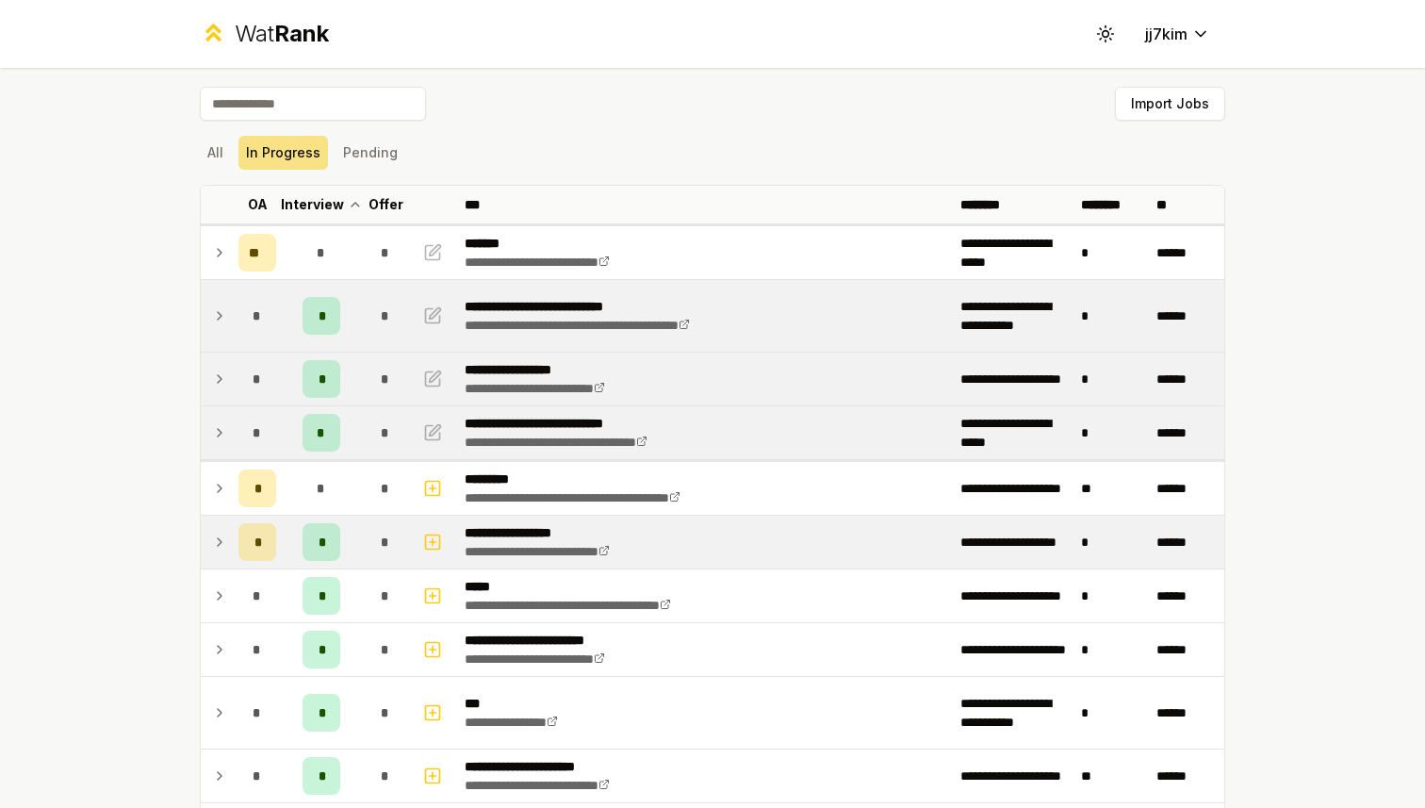
click at [220, 434] on icon at bounding box center [220, 433] width 4 height 8
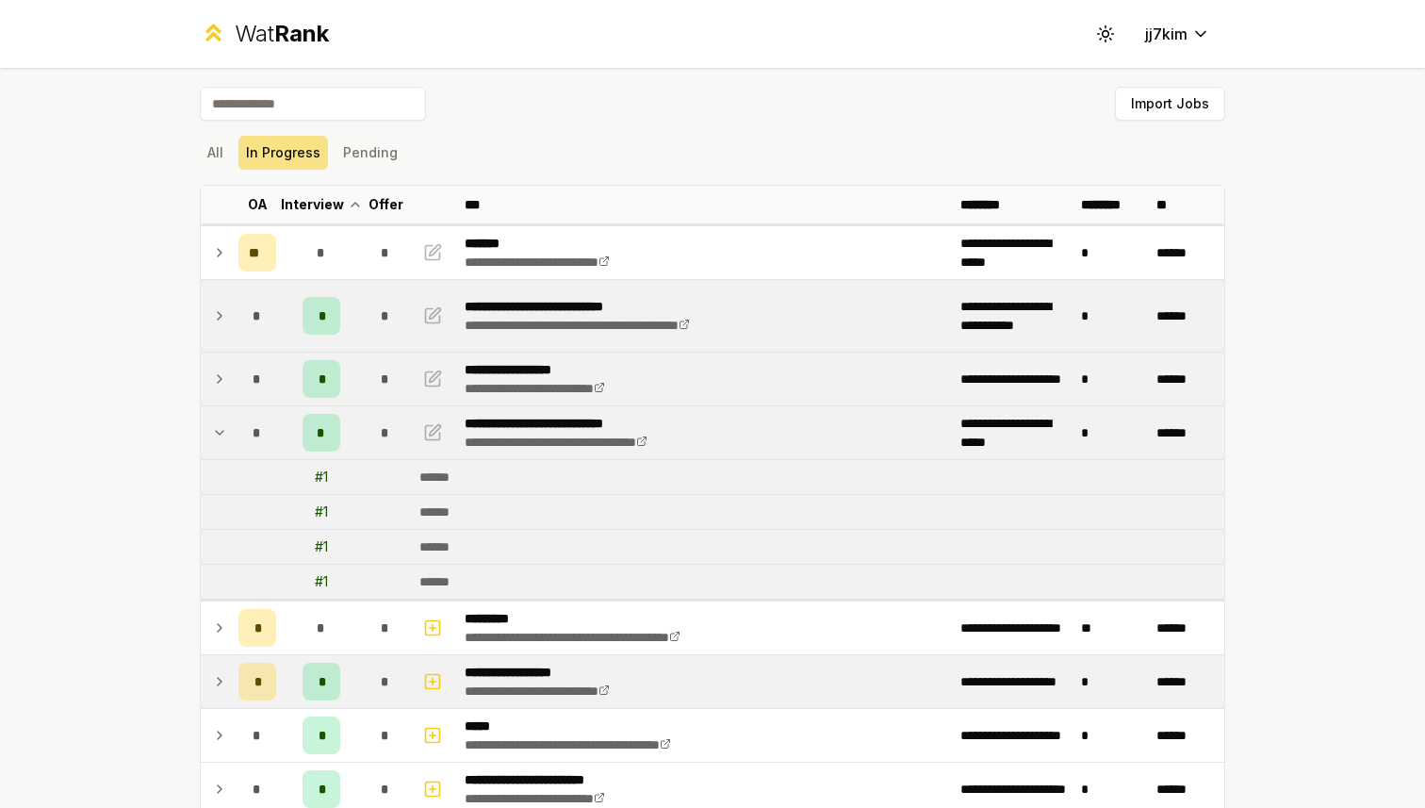
click at [220, 434] on icon at bounding box center [220, 433] width 8 height 4
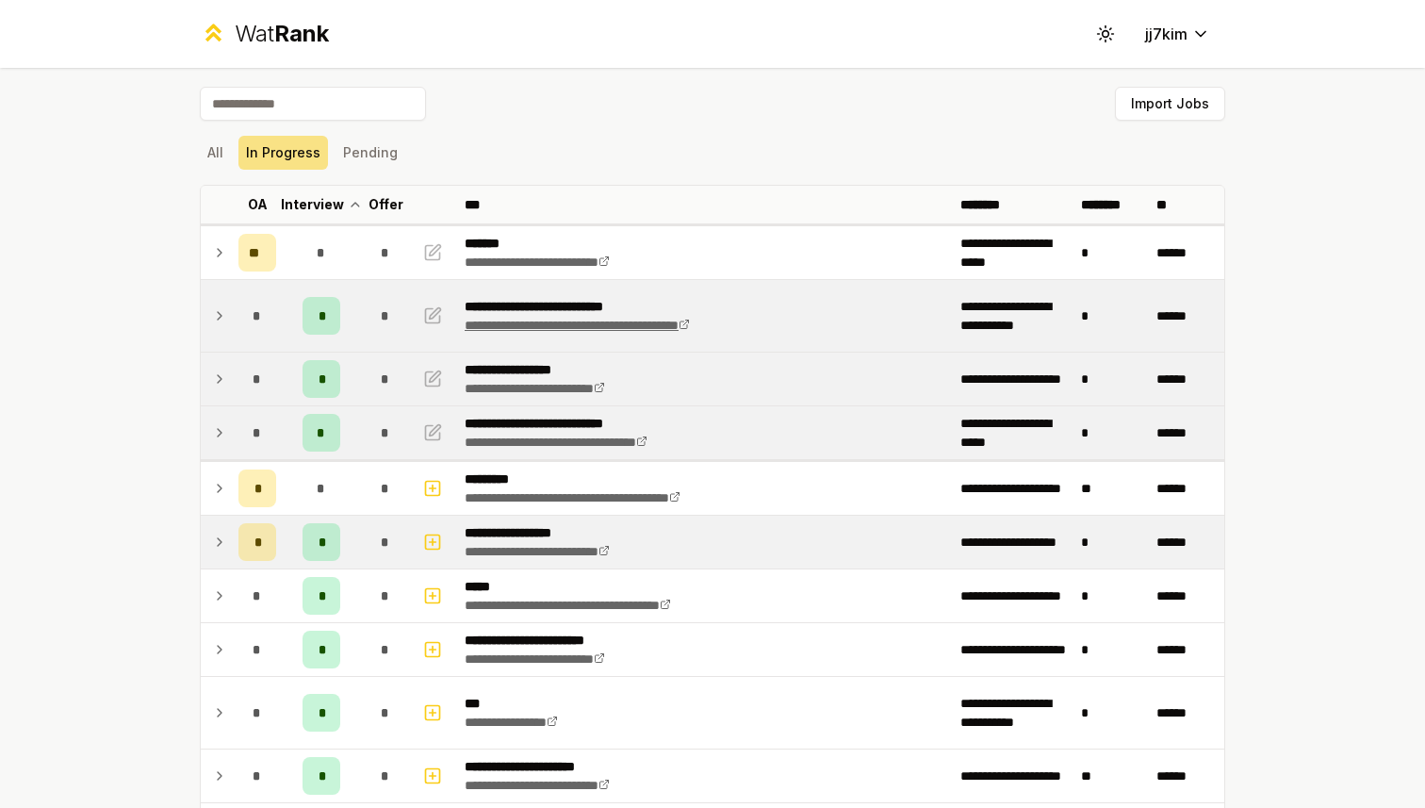
click at [690, 328] on link "**********" at bounding box center [577, 325] width 225 height 13
